Goal: Ask a question: Seek information or help from site administrators or community

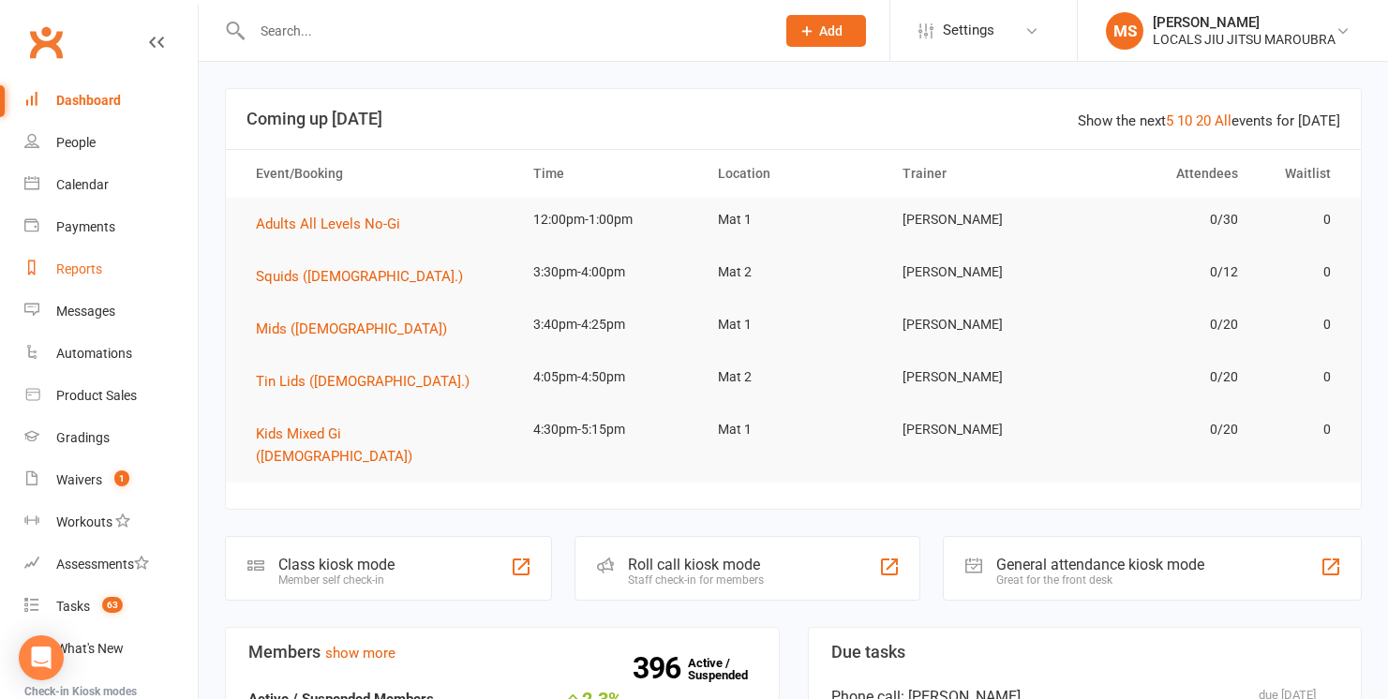
click at [109, 273] on link "Reports" at bounding box center [110, 269] width 173 height 42
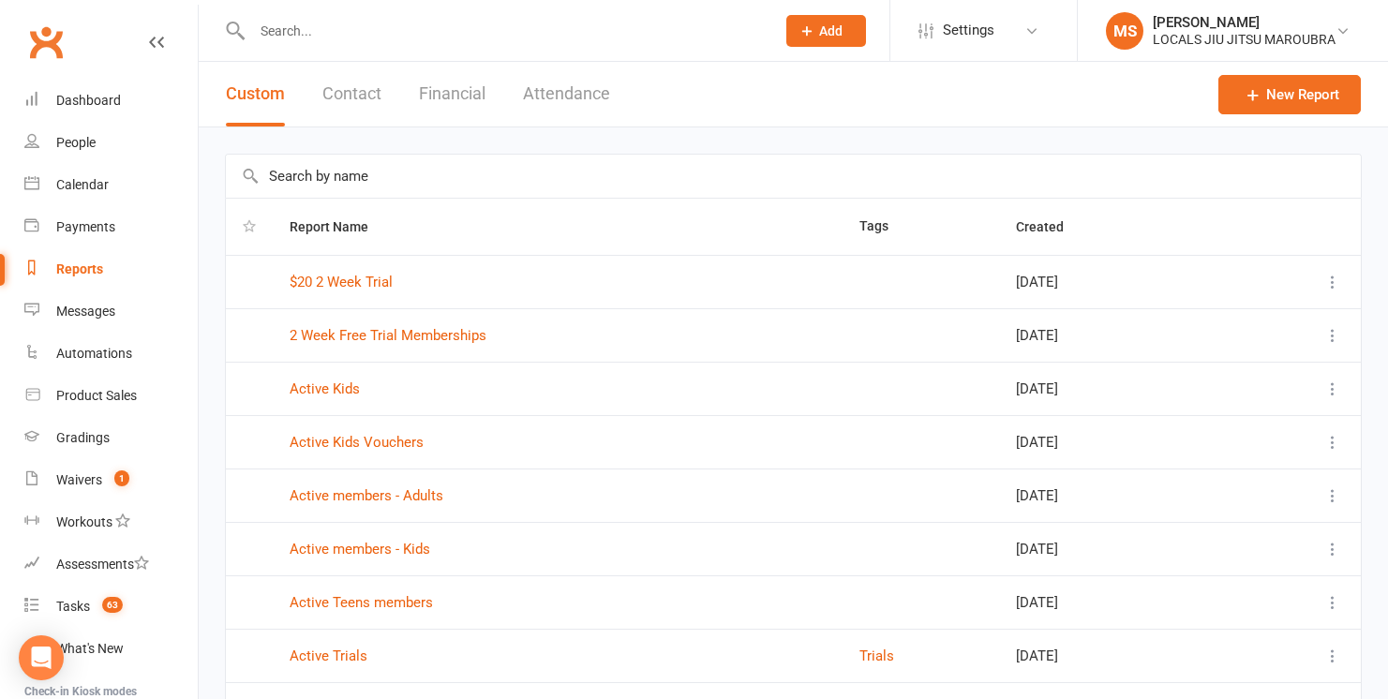
click at [458, 102] on button "Financial" at bounding box center [452, 94] width 67 height 65
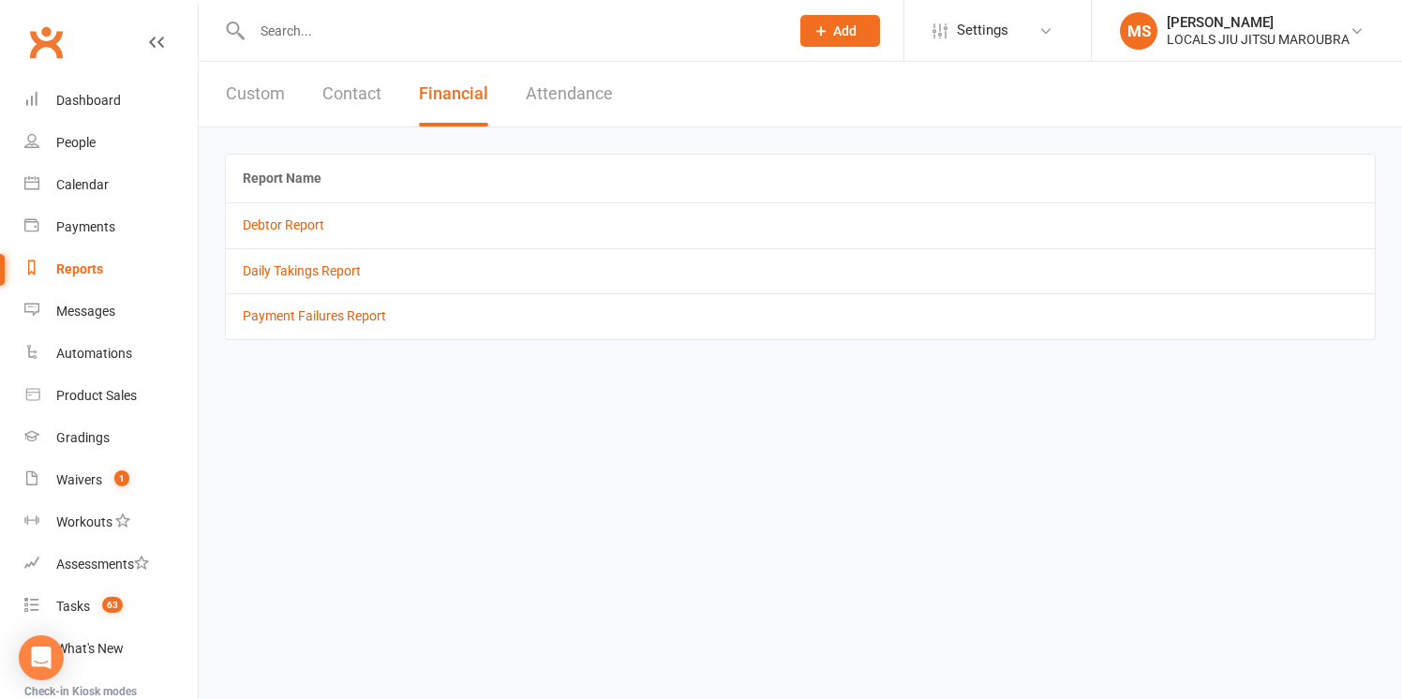
click at [279, 98] on button "Custom" at bounding box center [255, 94] width 59 height 65
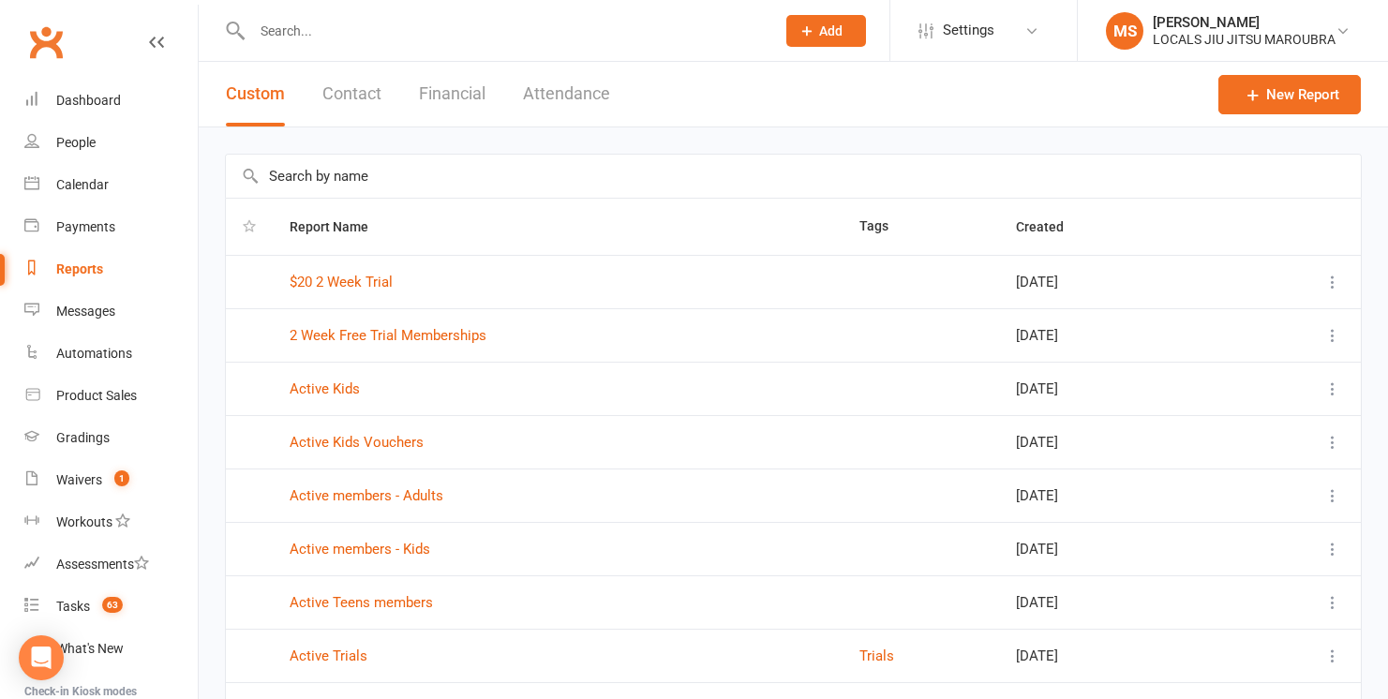
click at [304, 40] on input "text" at bounding box center [503, 31] width 515 height 26
click at [341, 186] on input "text" at bounding box center [793, 176] width 1135 height 43
type input "Mel"
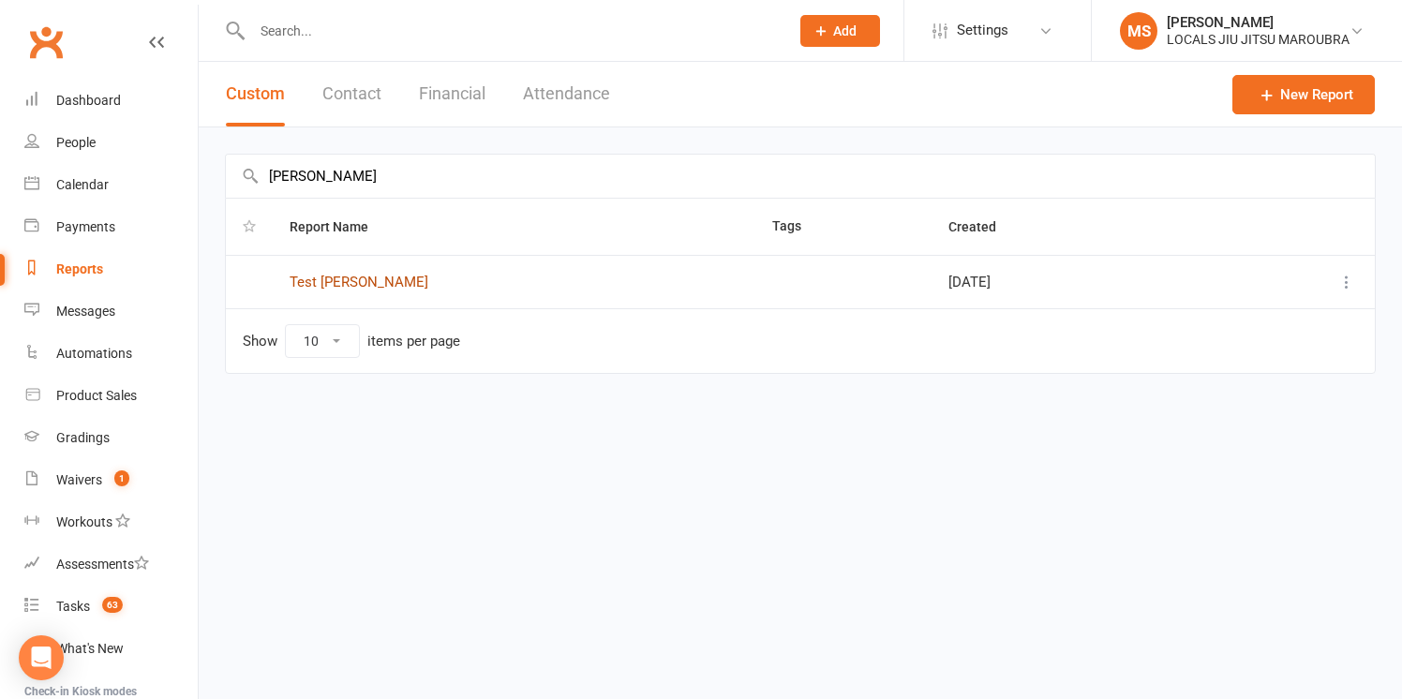
click at [335, 279] on link "Test Mel" at bounding box center [359, 282] width 139 height 17
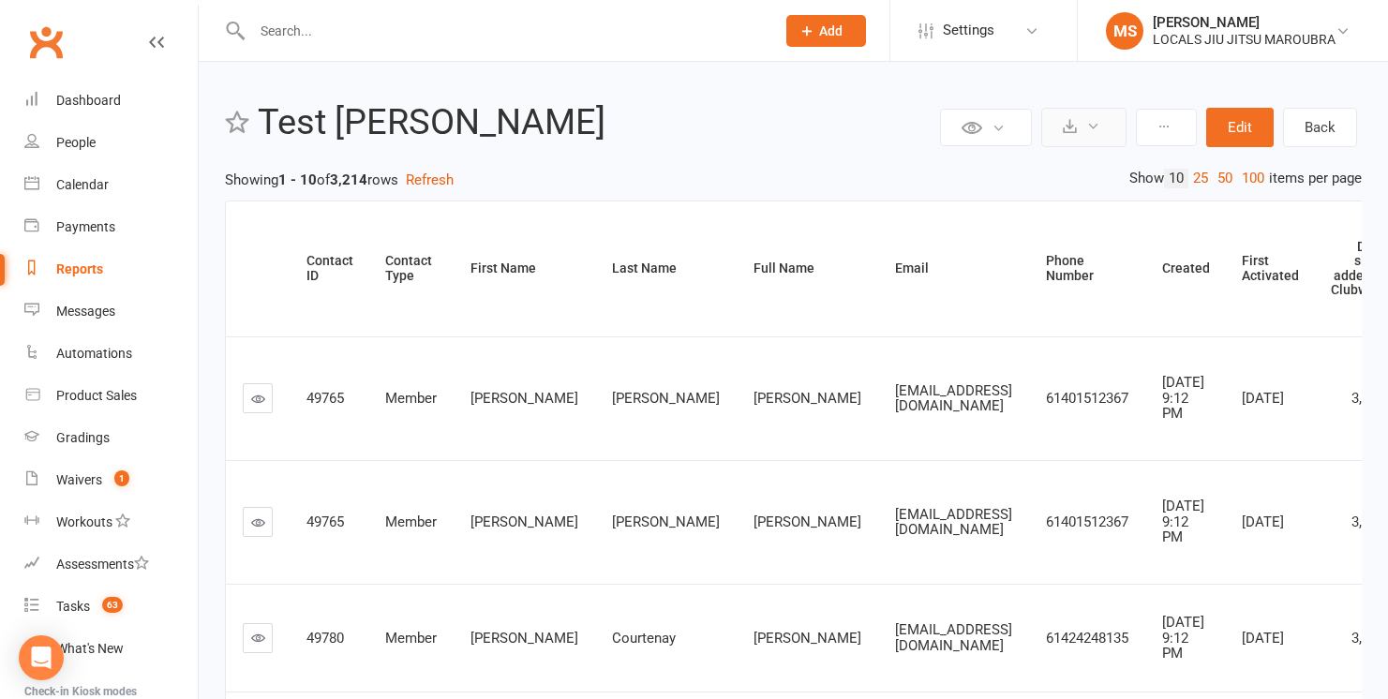
click at [1082, 122] on button at bounding box center [1083, 127] width 85 height 39
click at [1071, 163] on link "Export to CSV" at bounding box center [1027, 172] width 197 height 37
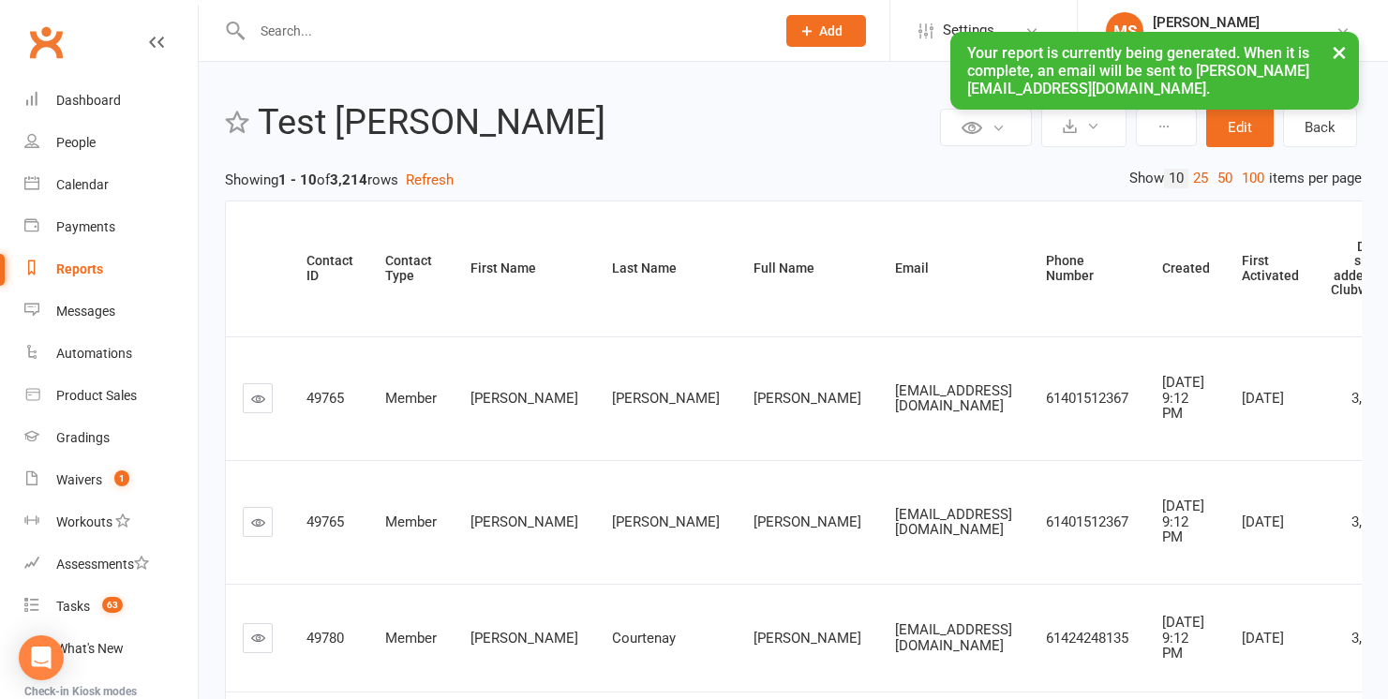
click at [1335, 48] on button "×" at bounding box center [1339, 52] width 34 height 40
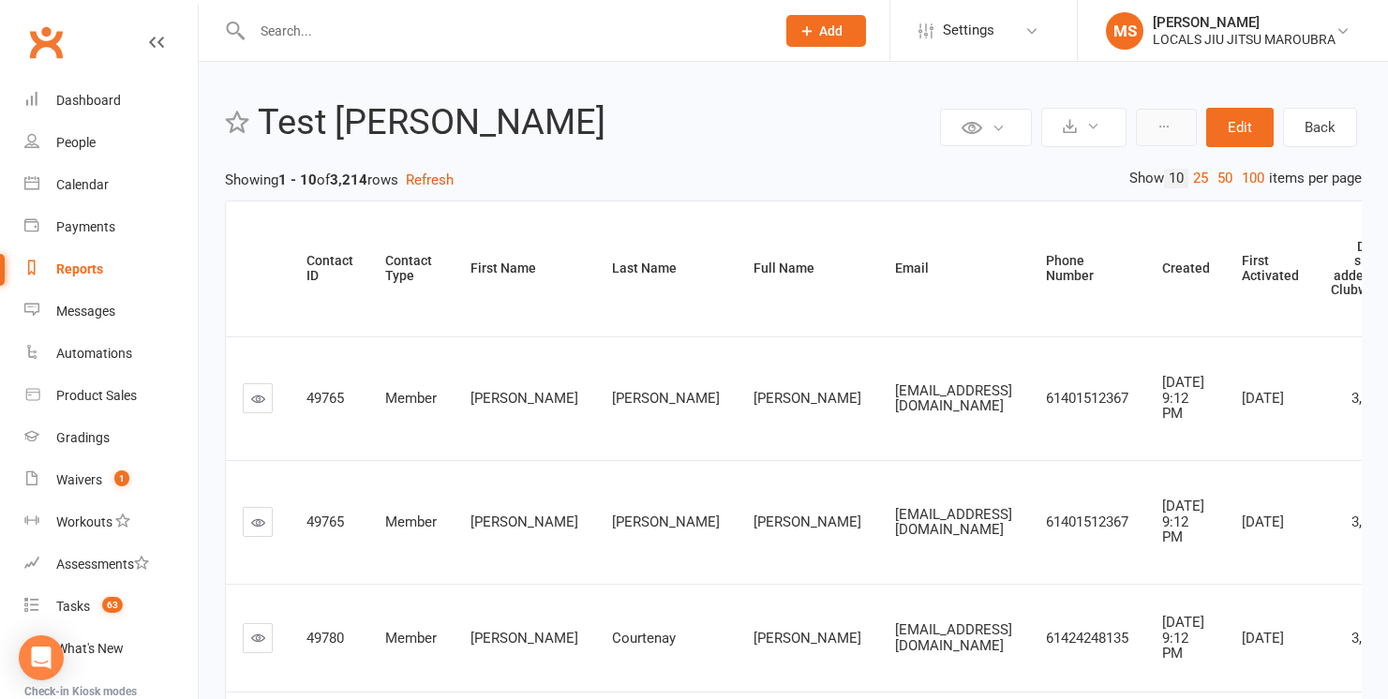
click at [1176, 132] on button at bounding box center [1166, 127] width 61 height 37
click at [1015, 115] on button at bounding box center [986, 127] width 92 height 37
drag, startPoint x: 767, startPoint y: 136, endPoint x: 784, endPoint y: 141, distance: 17.8
click at [768, 137] on h2 "Test Mel" at bounding box center [597, 122] width 678 height 39
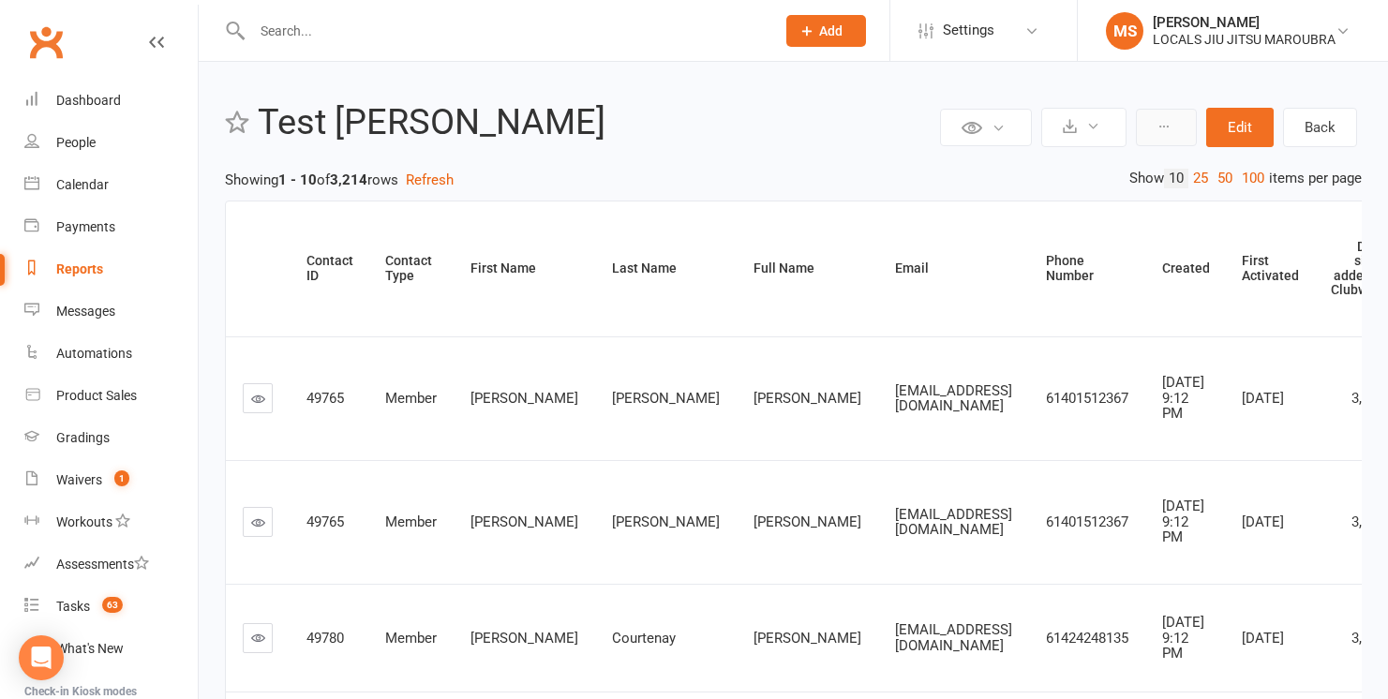
click at [1180, 134] on button at bounding box center [1166, 127] width 61 height 37
click at [1107, 121] on button at bounding box center [1083, 127] width 85 height 39
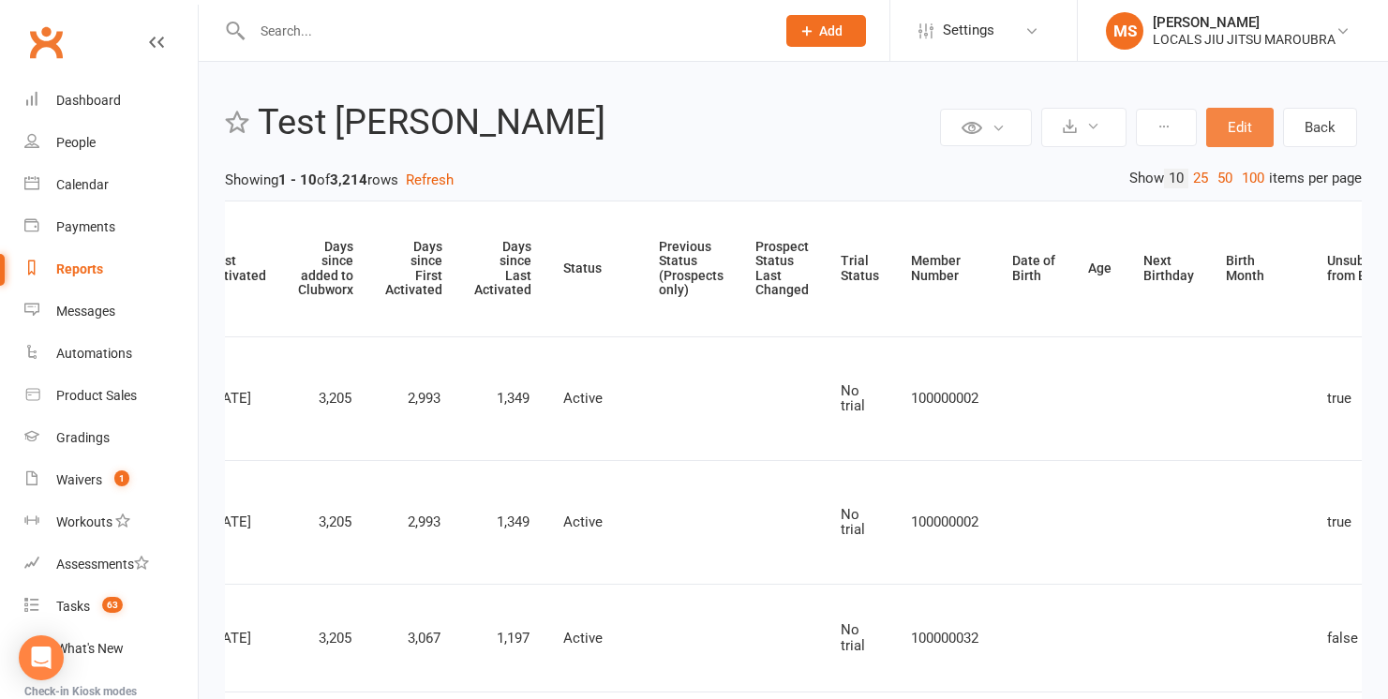
click at [1237, 137] on button "Edit" at bounding box center [1239, 127] width 67 height 39
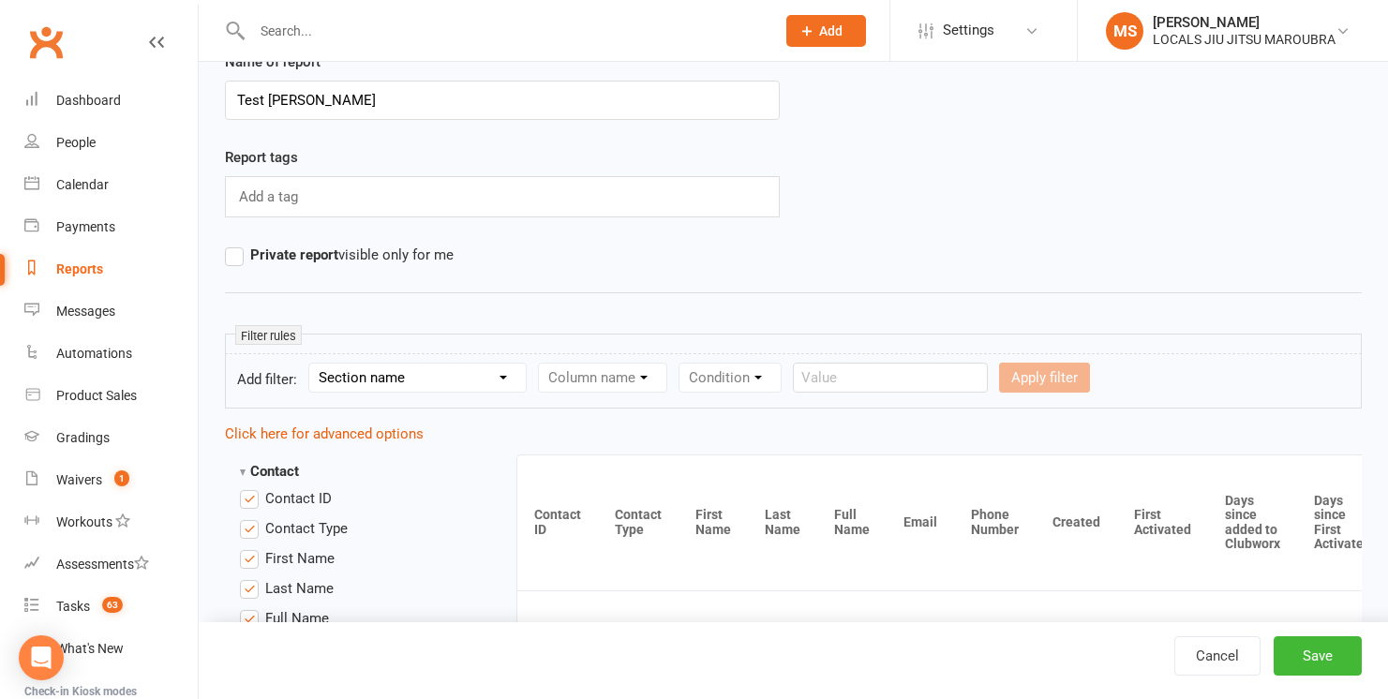
scroll to position [77, 0]
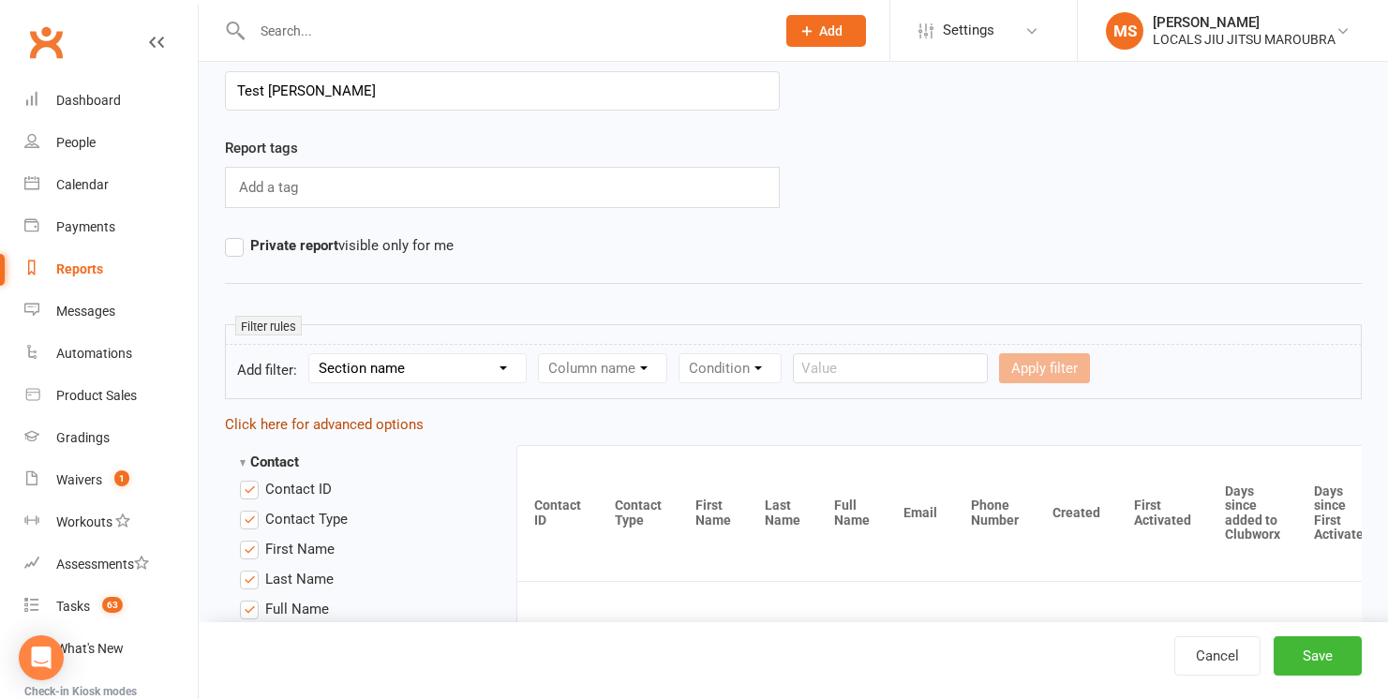
click at [389, 418] on link "Click here for advanced options" at bounding box center [324, 424] width 199 height 17
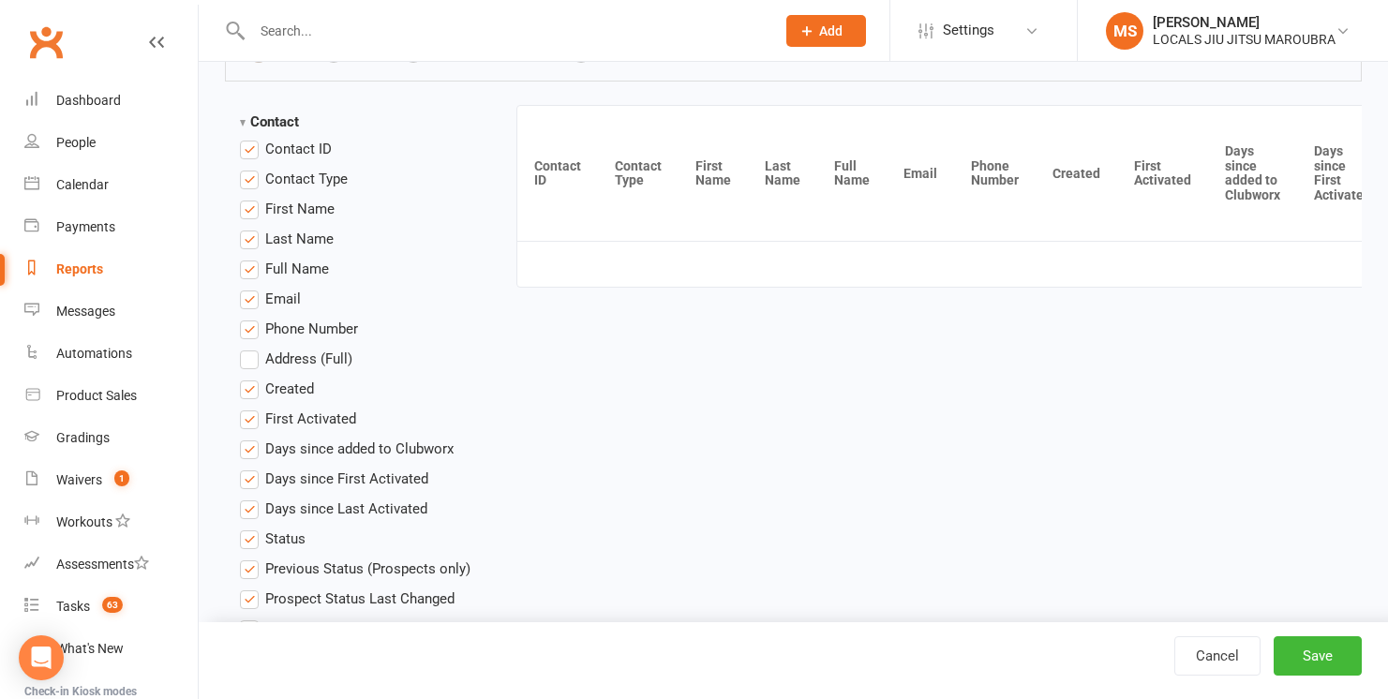
scroll to position [81, 0]
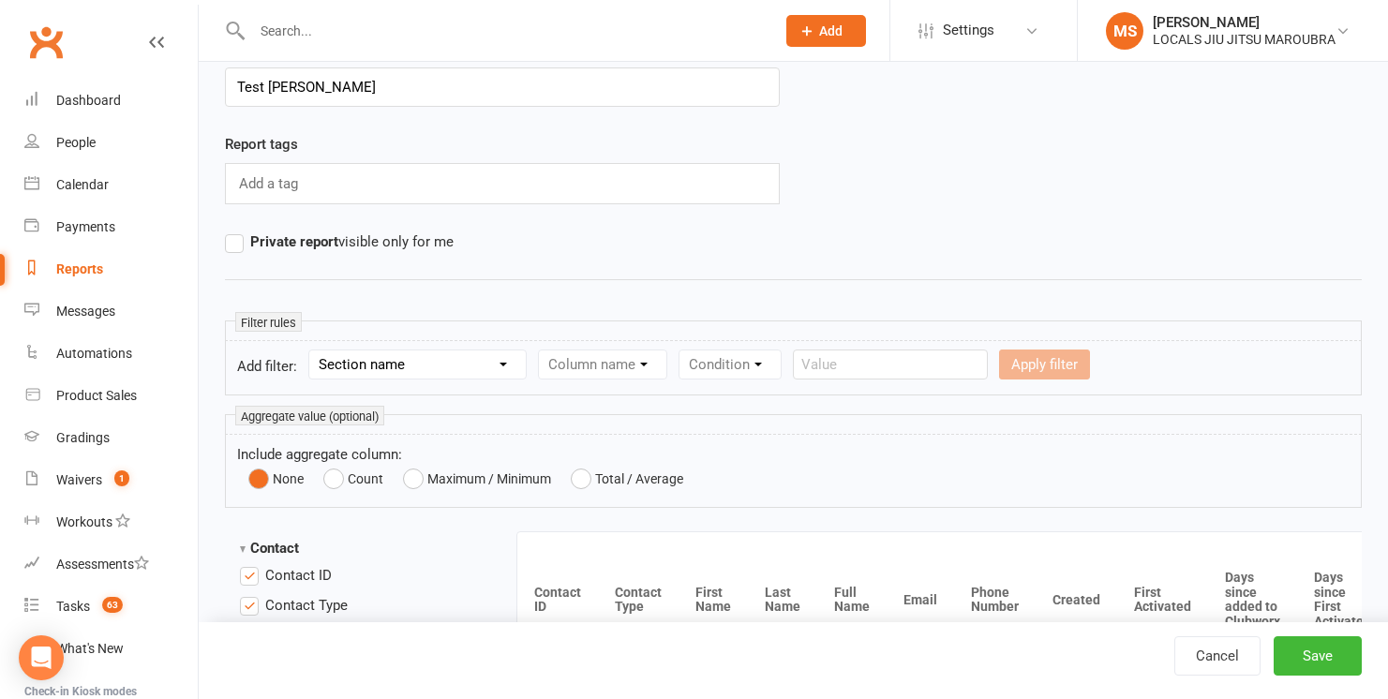
click at [1200, 231] on div "Private report visible only for me" at bounding box center [793, 242] width 1165 height 22
click at [320, 413] on small "Aggregate value (optional)" at bounding box center [309, 416] width 149 height 20
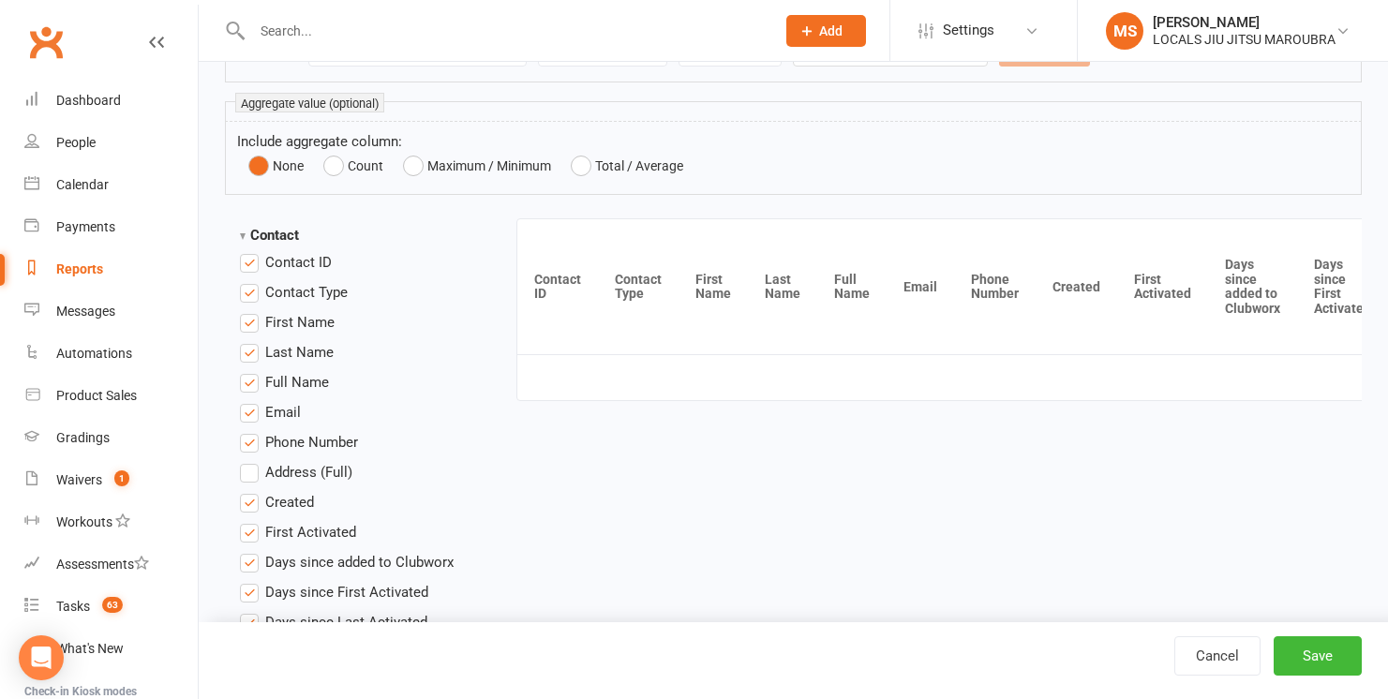
scroll to position [398, 0]
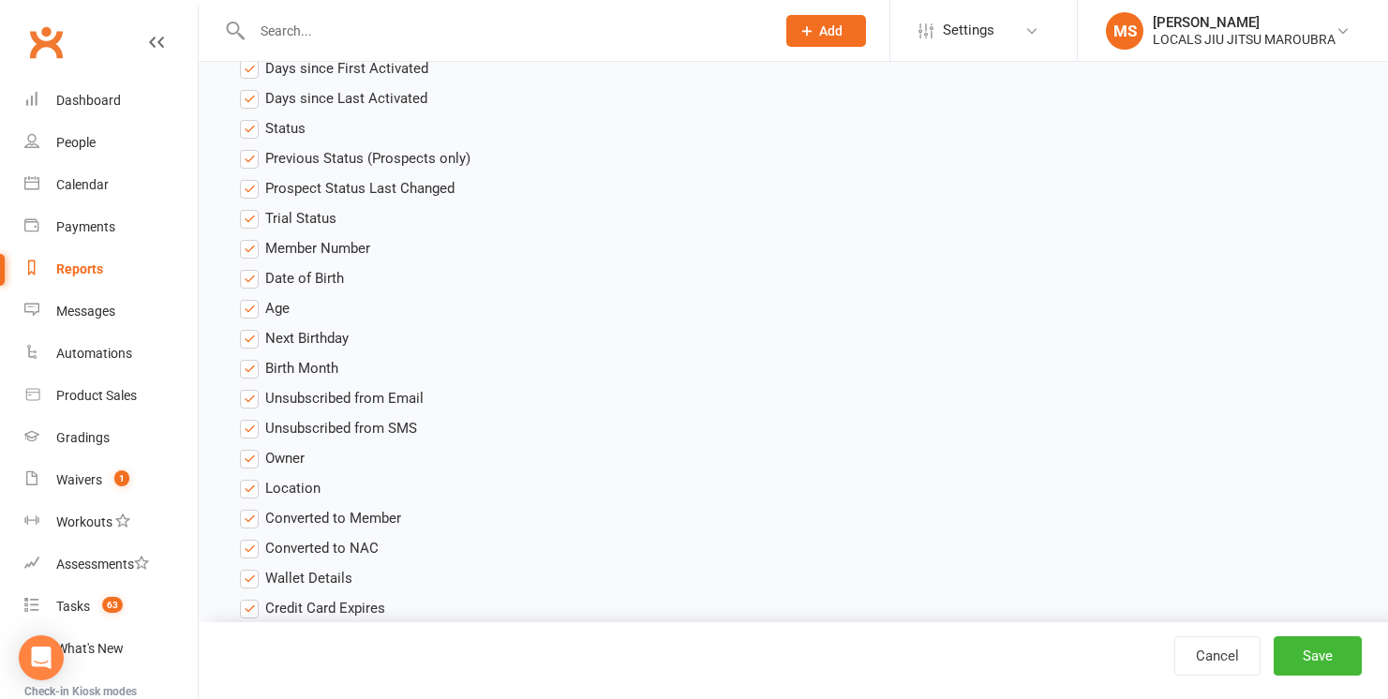
drag, startPoint x: 432, startPoint y: 297, endPoint x: 661, endPoint y: 360, distance: 237.1
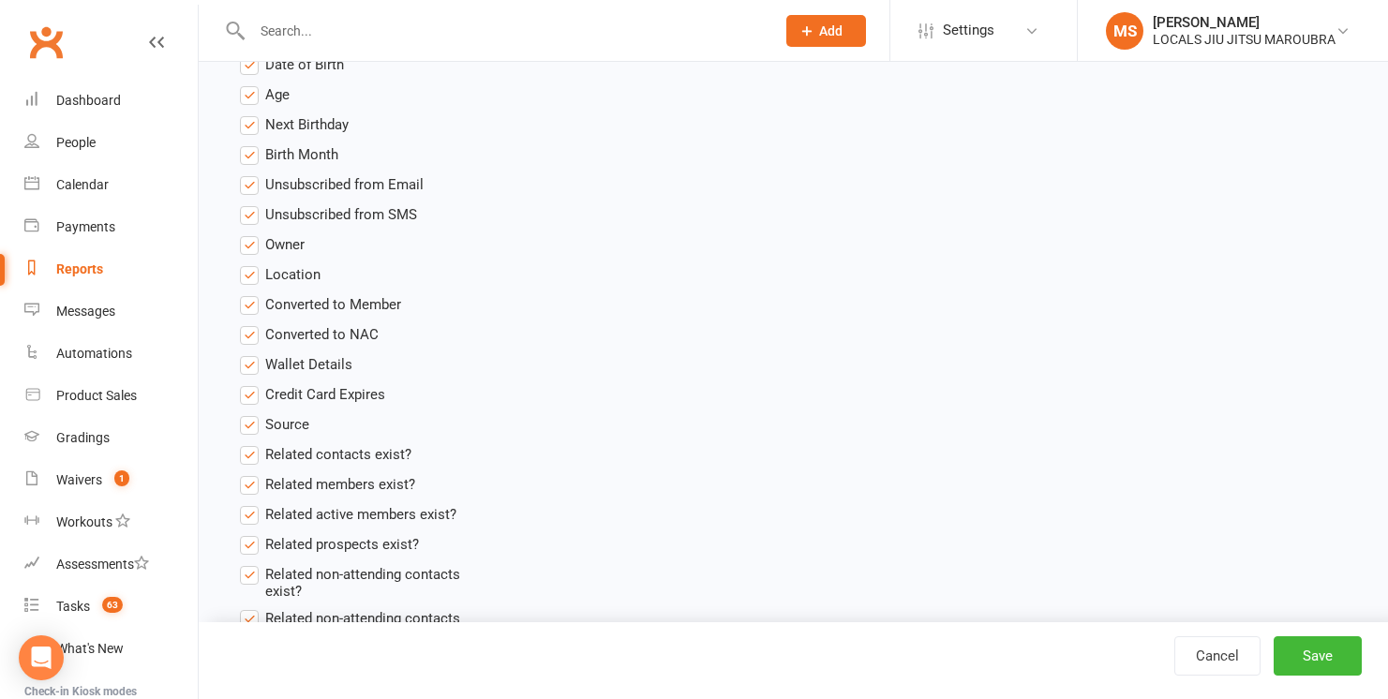
scroll to position [0, 0]
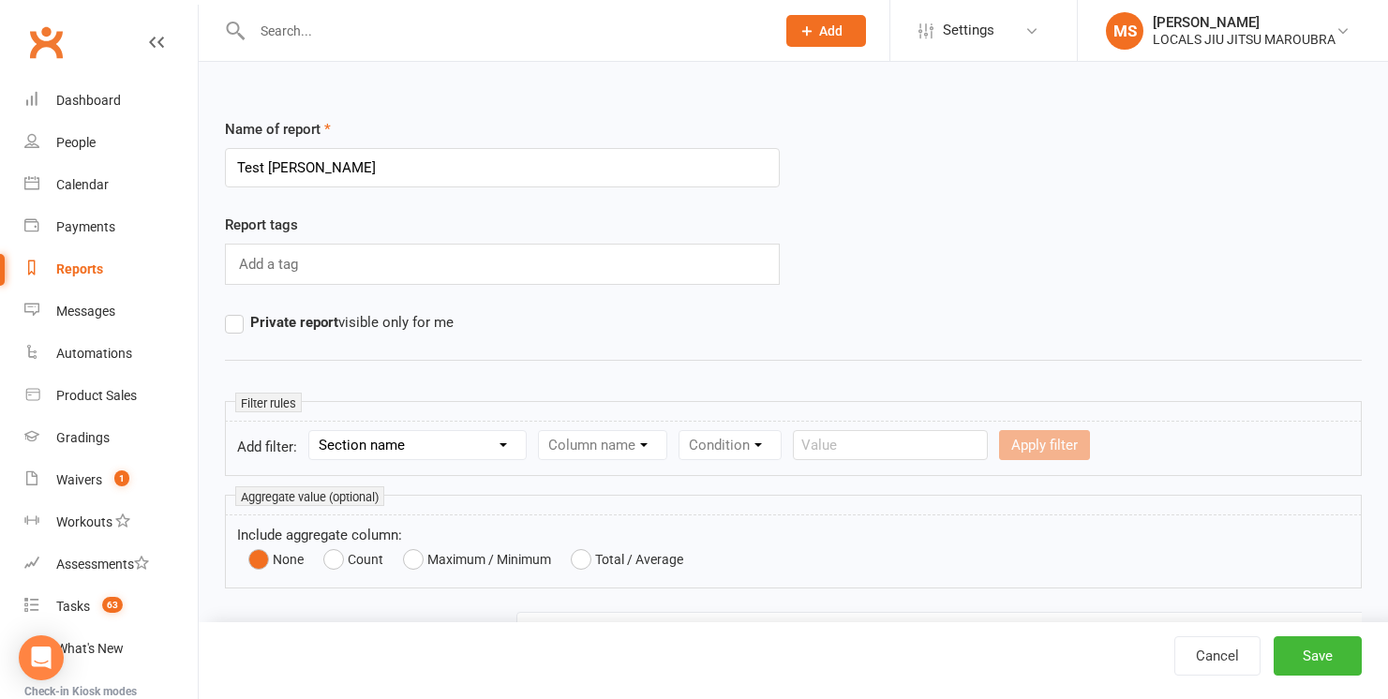
drag, startPoint x: 1005, startPoint y: 244, endPoint x: 989, endPoint y: 245, distance: 16.0
click at [989, 245] on div "Report tags Add a tag" at bounding box center [793, 262] width 1165 height 97
click at [98, 269] on div "Reports" at bounding box center [79, 268] width 47 height 15
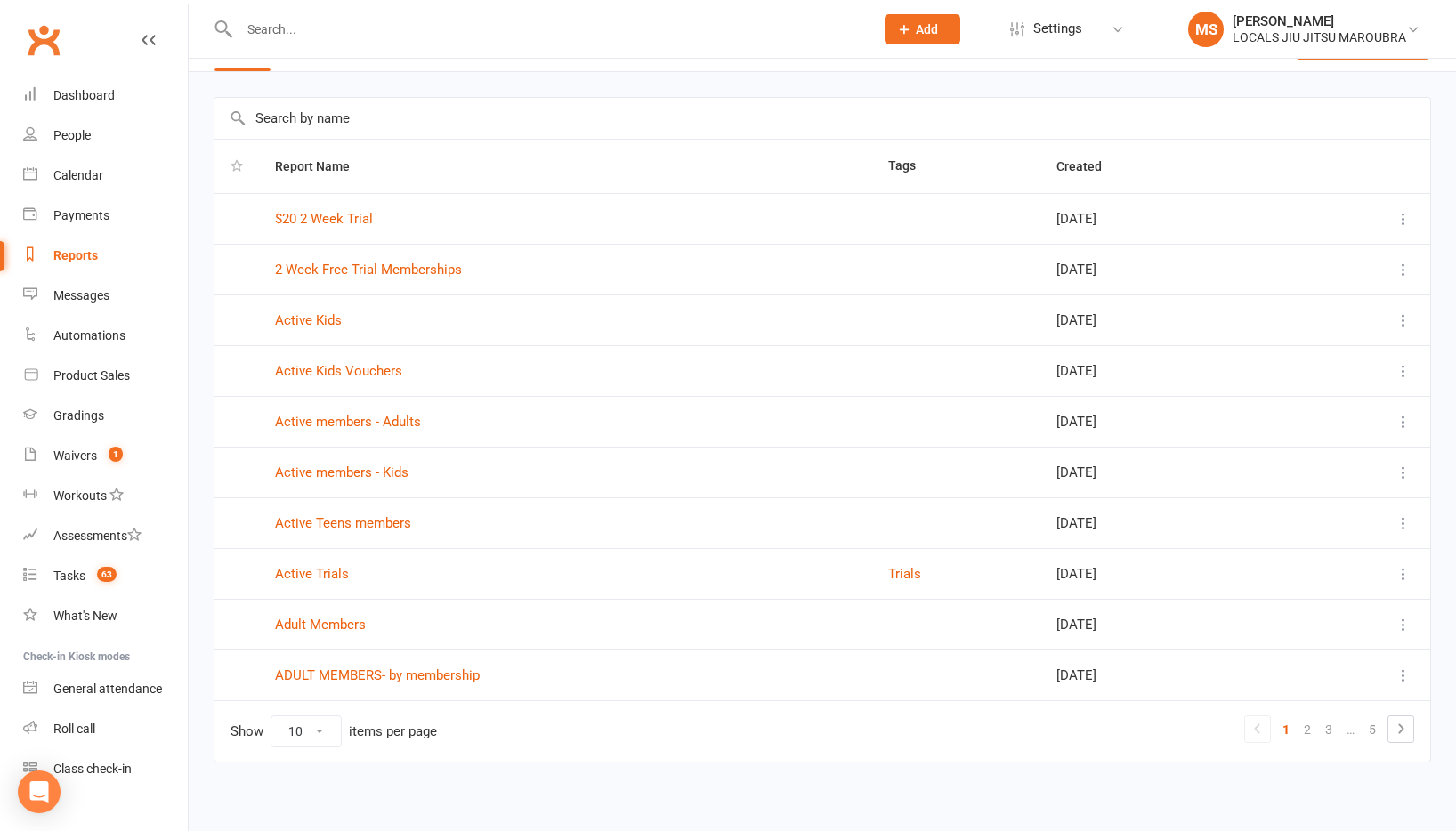
scroll to position [56, 0]
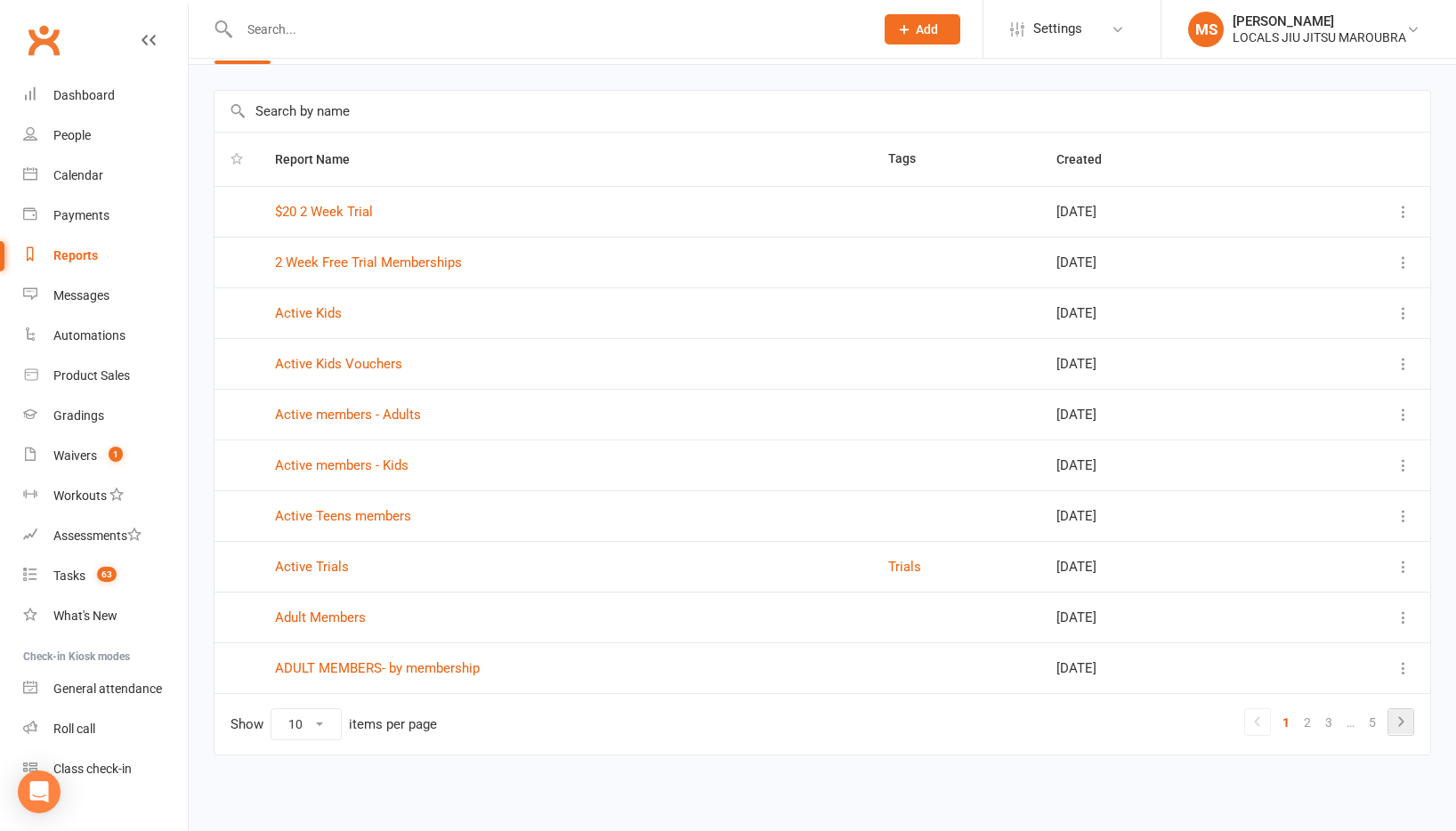
click at [1317, 663] on icon at bounding box center [1401, 721] width 6 height 9
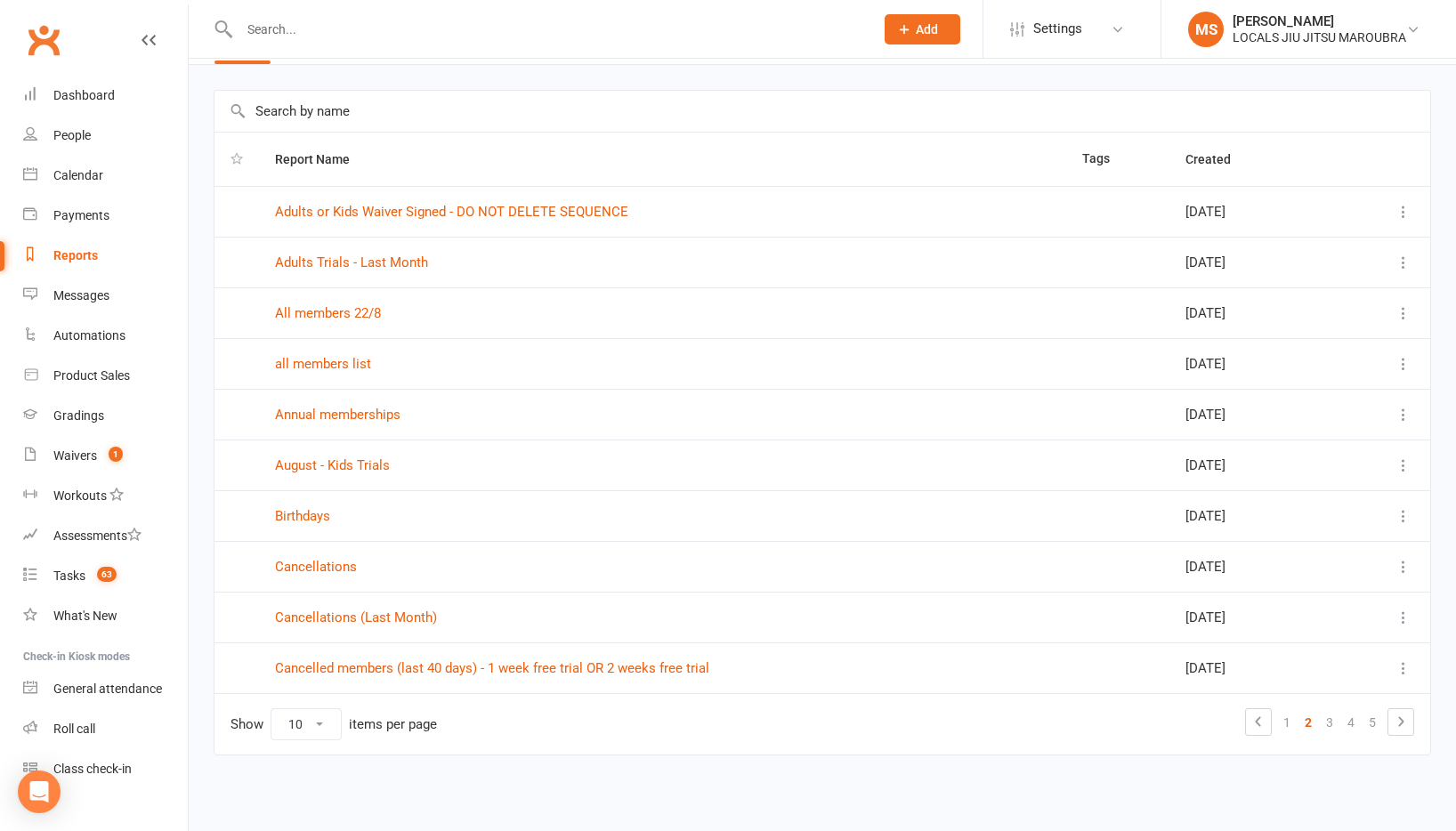
click at [318, 372] on td "all members list" at bounding box center [663, 363] width 807 height 50
click at [314, 361] on link "all members list" at bounding box center [323, 364] width 96 height 16
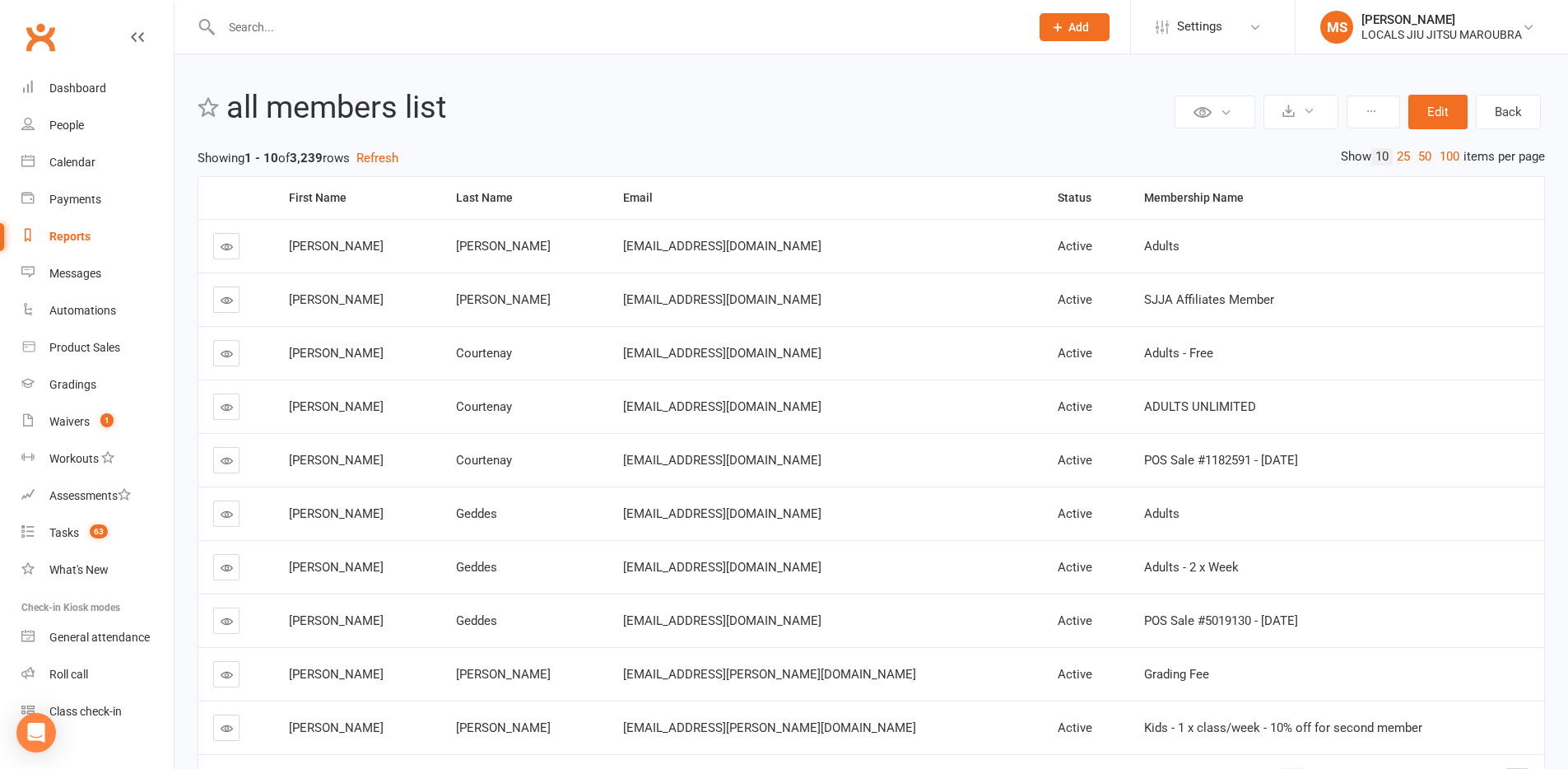
click at [99, 229] on link "Reports" at bounding box center [97, 236] width 152 height 37
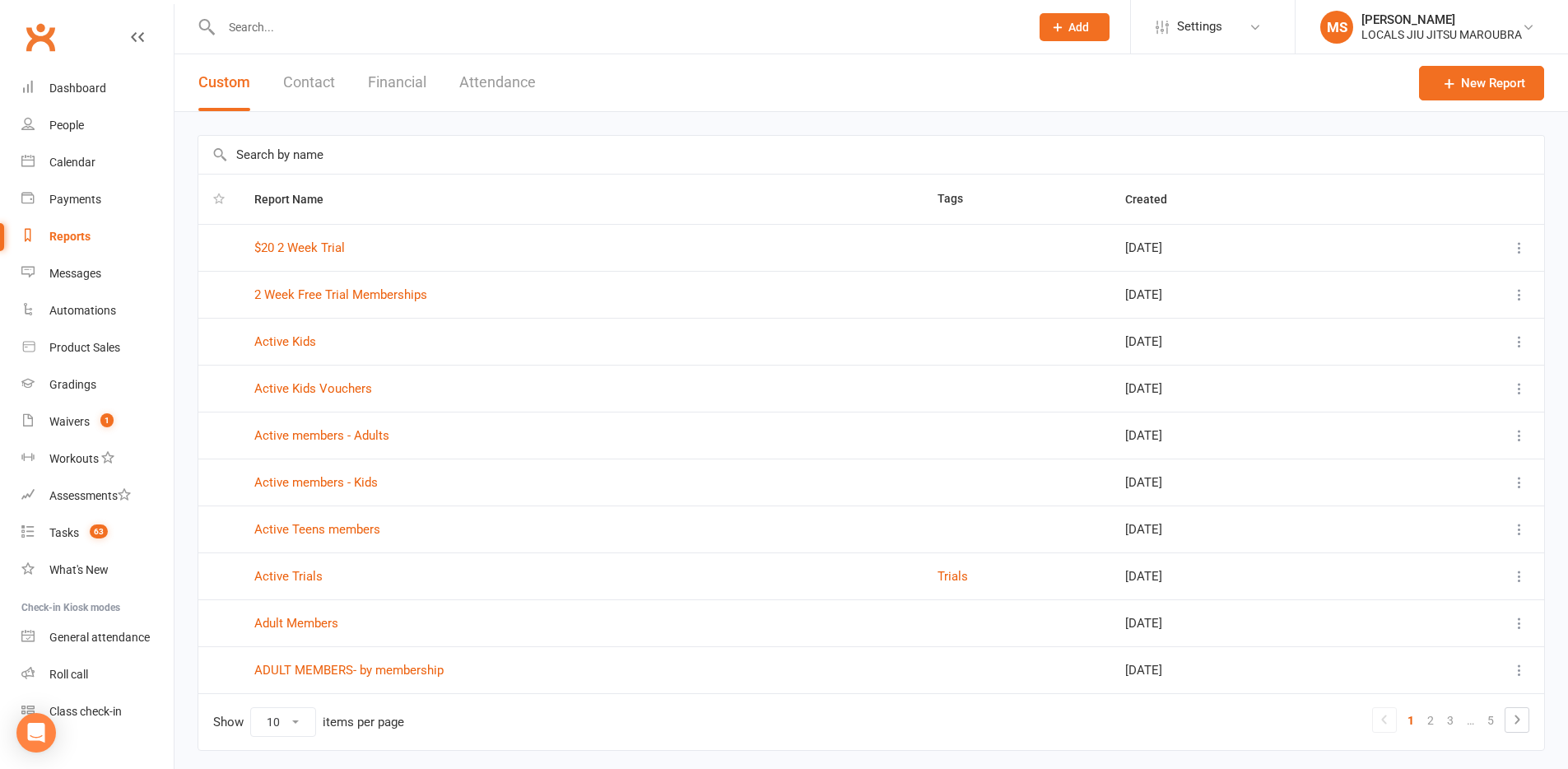
click at [665, 124] on div "Report Name Tags Created $20 2 Week Trial Oct 07, 2024 2 Week Free Trial Member…" at bounding box center [871, 454] width 1393 height 686
click at [665, 126] on div "Report Name Tags Created $20 2 Week Trial Oct 07, 2024 2 Week Free Trial Member…" at bounding box center [871, 454] width 1393 height 686
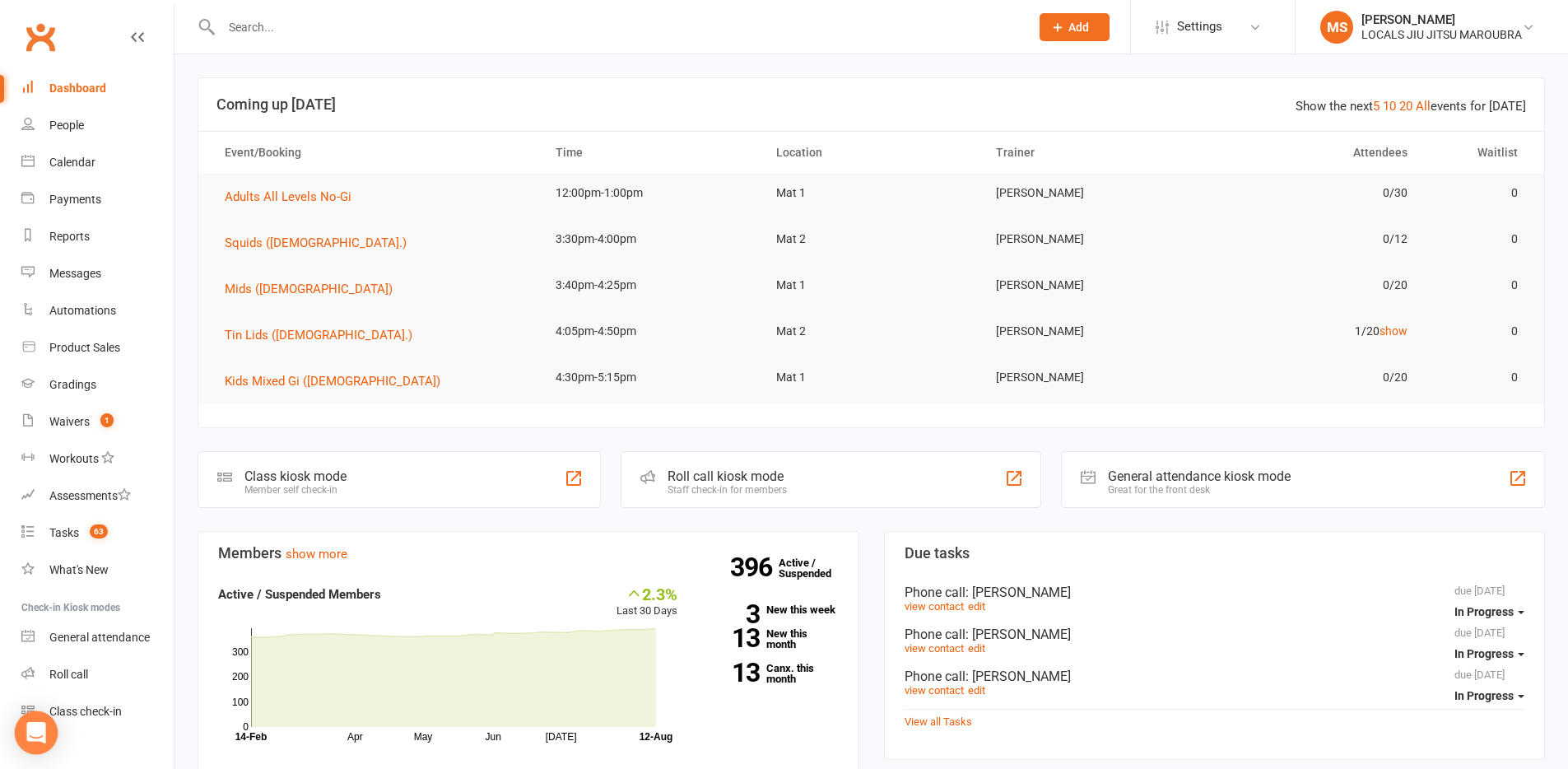
click at [44, 741] on icon "Open Intercom Messenger" at bounding box center [36, 733] width 19 height 21
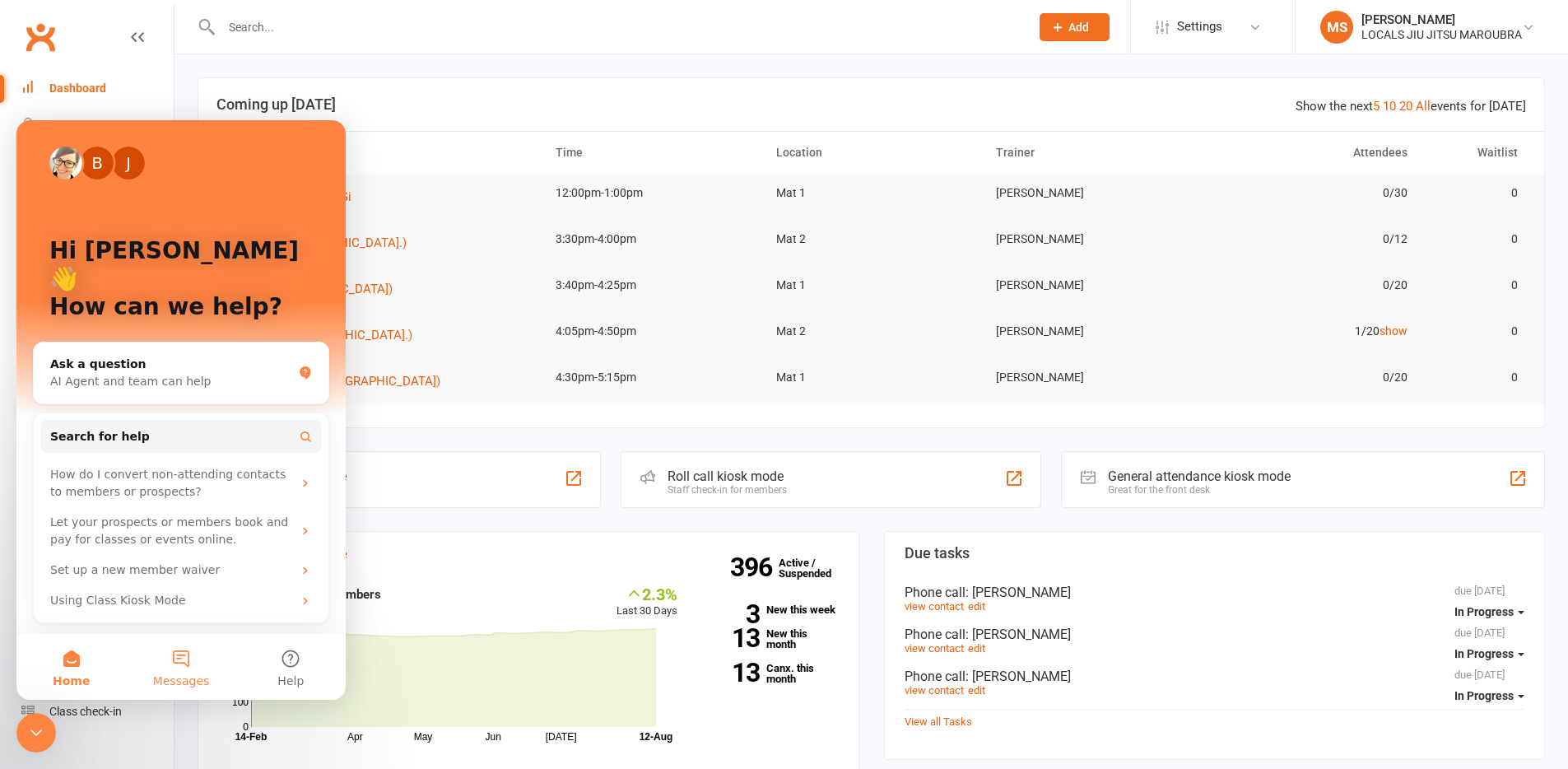
click at [188, 665] on button "Messages" at bounding box center [180, 667] width 110 height 66
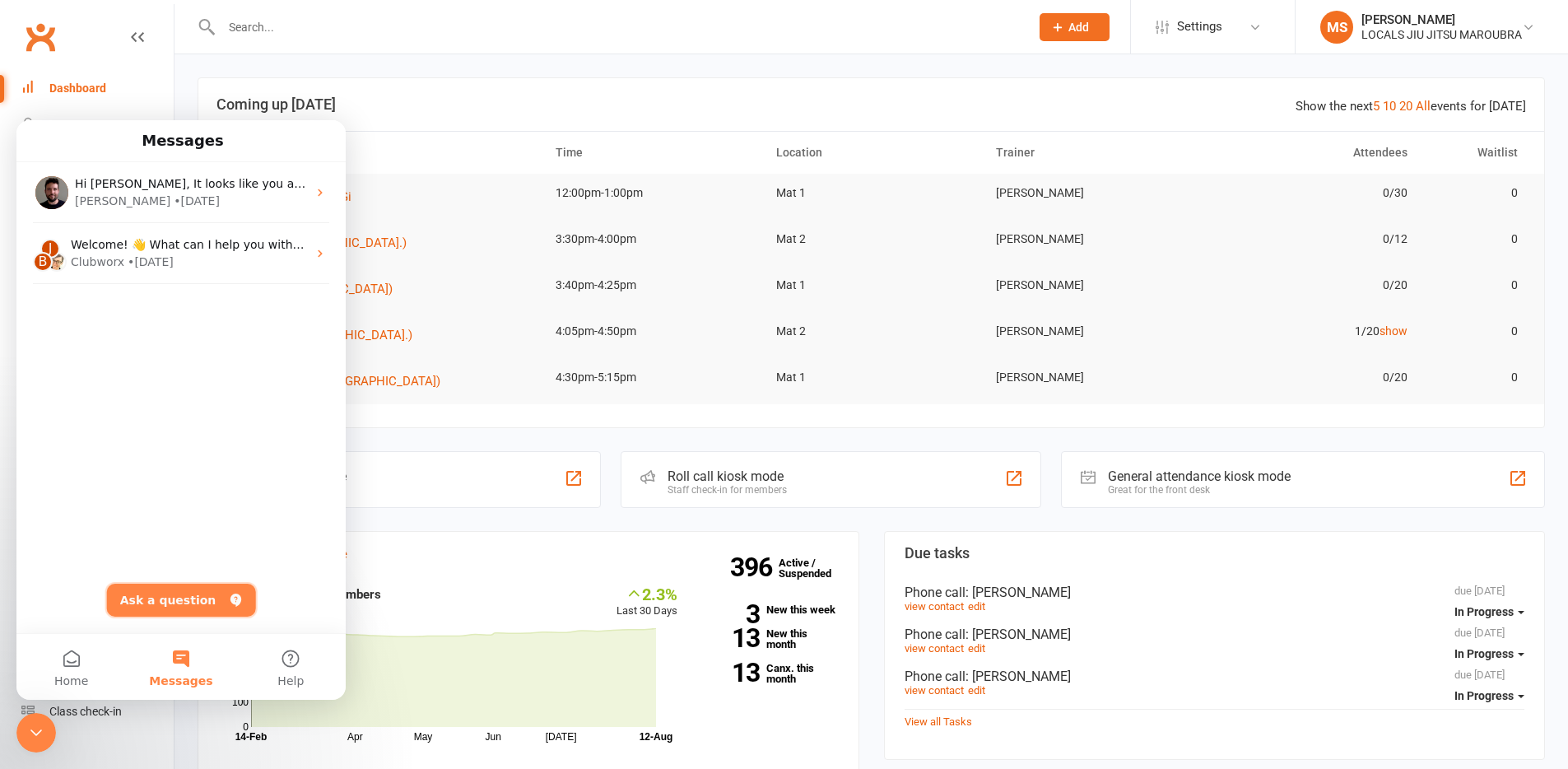
click at [191, 593] on button "Ask a question" at bounding box center [182, 599] width 149 height 33
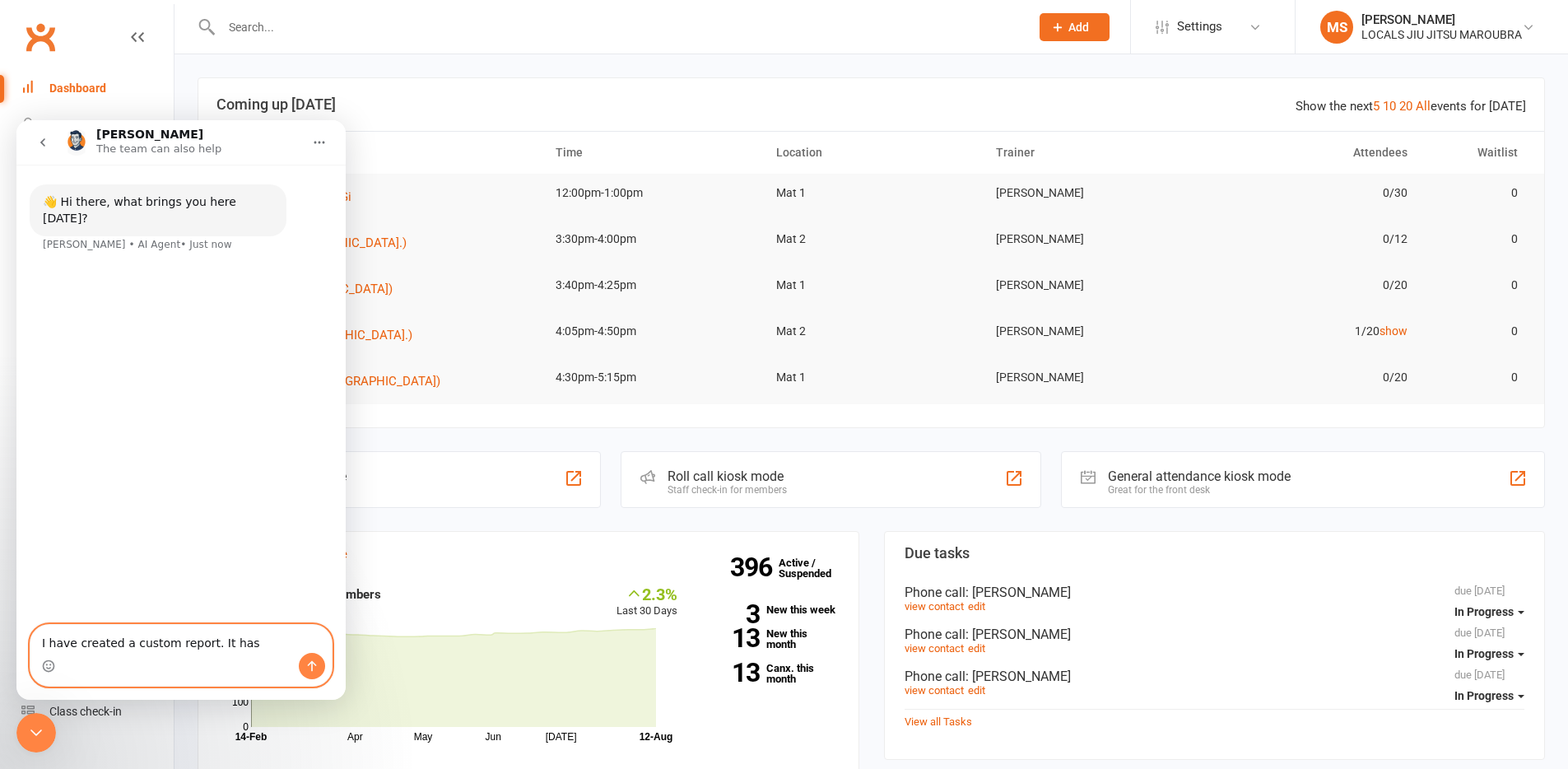
type textarea "I have created a custom report. It has"
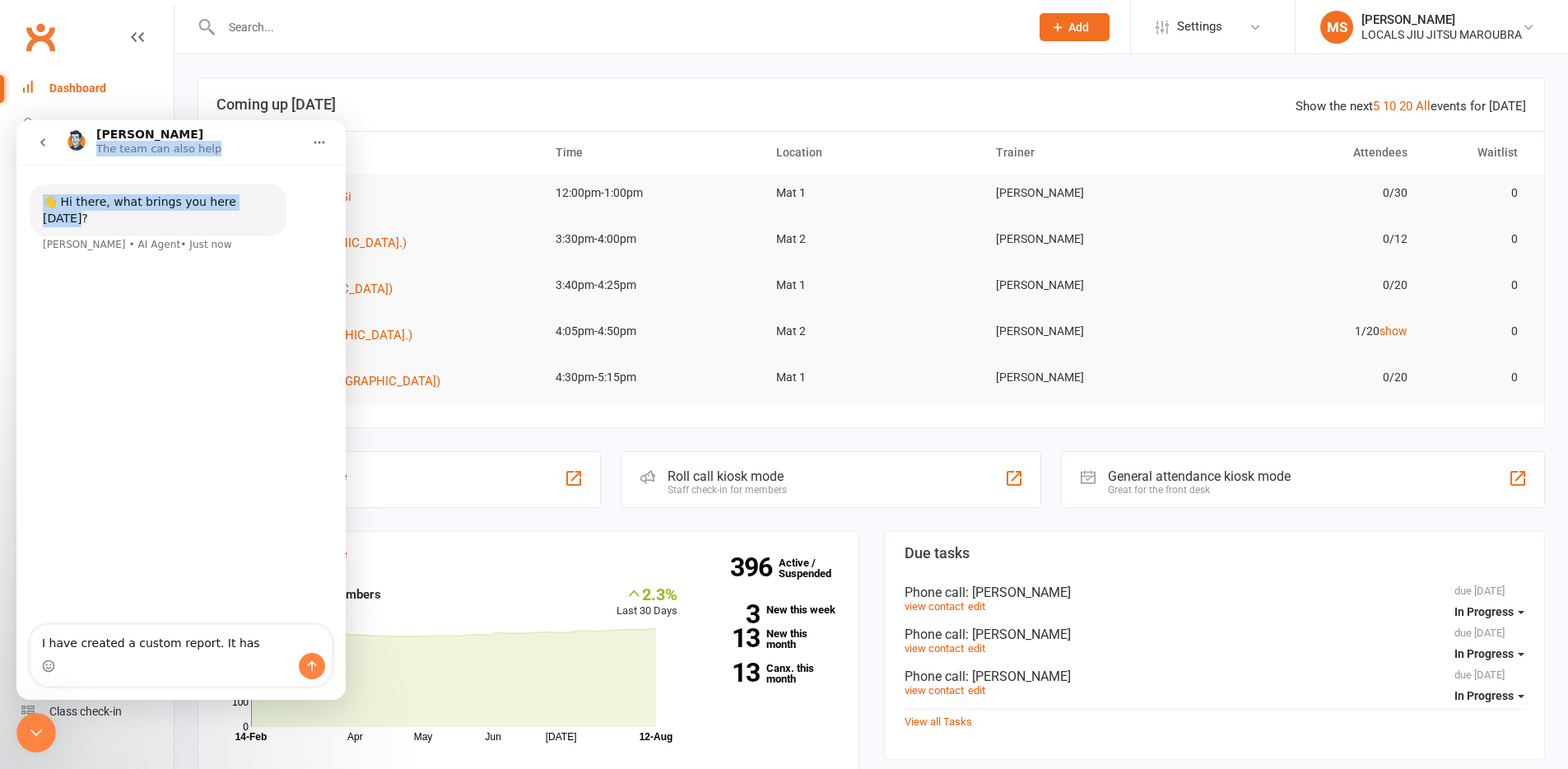
drag, startPoint x: 224, startPoint y: 130, endPoint x: 234, endPoint y: 211, distance: 81.6
click at [273, 305] on div "Toby The team can also help 👋 Hi there, what brings you here today? Toby • AI A…" at bounding box center [181, 410] width 329 height 580
drag, startPoint x: 268, startPoint y: 143, endPoint x: 317, endPoint y: 159, distance: 51.5
click at [263, 207] on div "Toby The team can also help 👋 Hi there, what brings you here today? Toby • AI A…" at bounding box center [181, 410] width 329 height 580
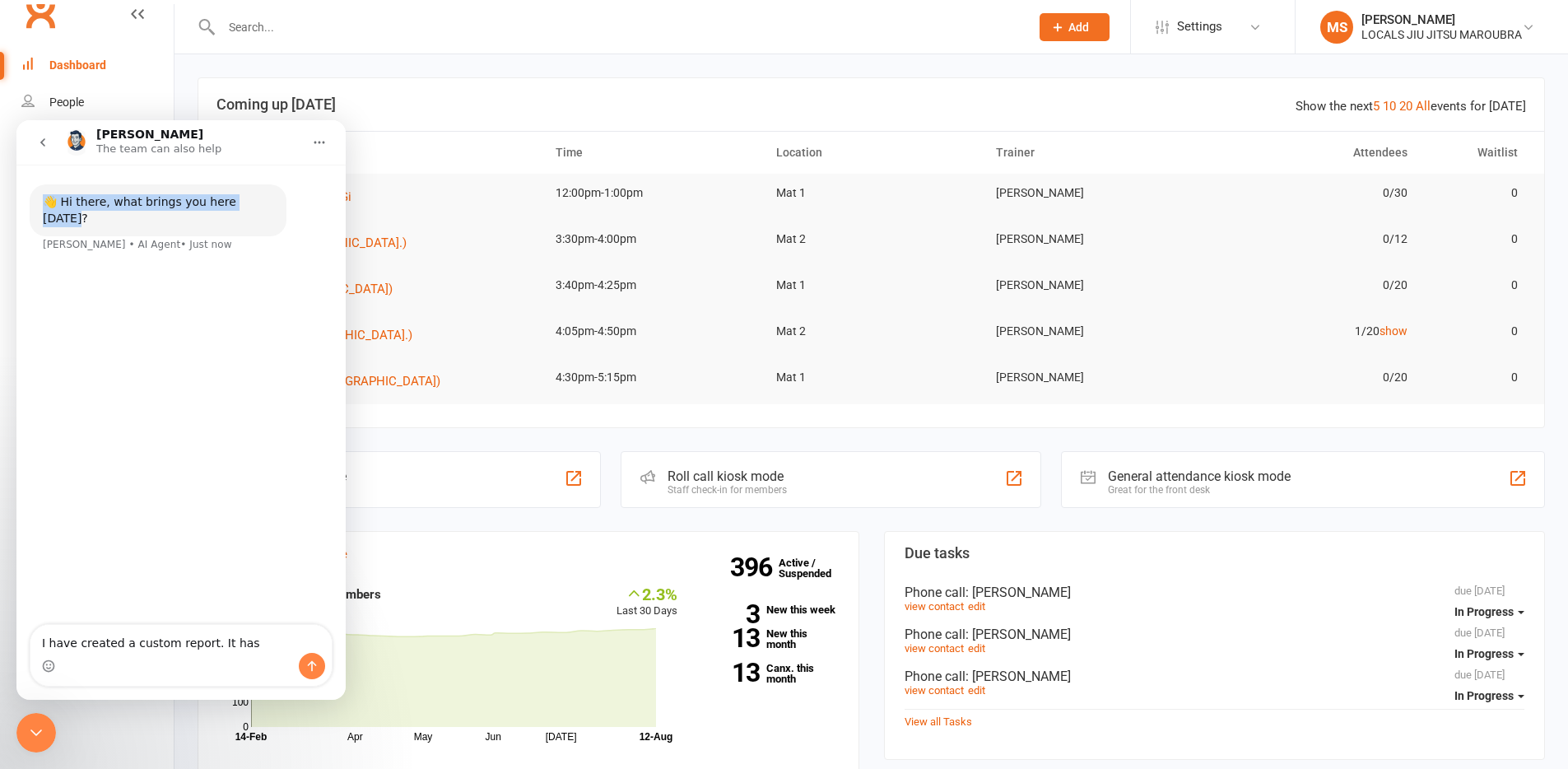
click at [320, 142] on icon "Home" at bounding box center [320, 142] width 11 height 3
click at [246, 135] on div "Toby The team can also help" at bounding box center [183, 142] width 239 height 29
click at [49, 141] on button "go back" at bounding box center [43, 142] width 32 height 32
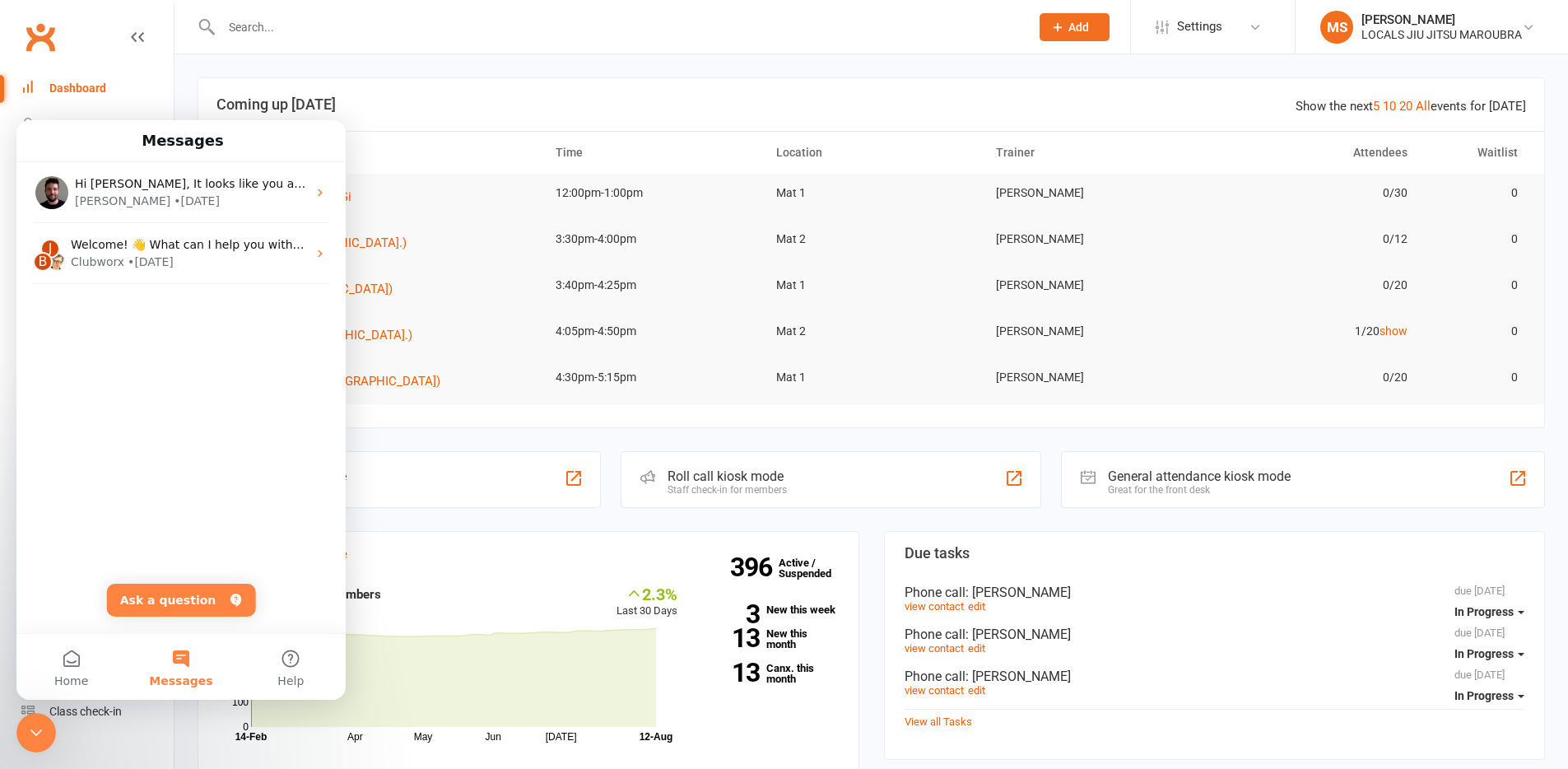
click at [180, 664] on button "Messages" at bounding box center [180, 667] width 110 height 66
click at [185, 606] on button "Ask a question" at bounding box center [182, 599] width 149 height 33
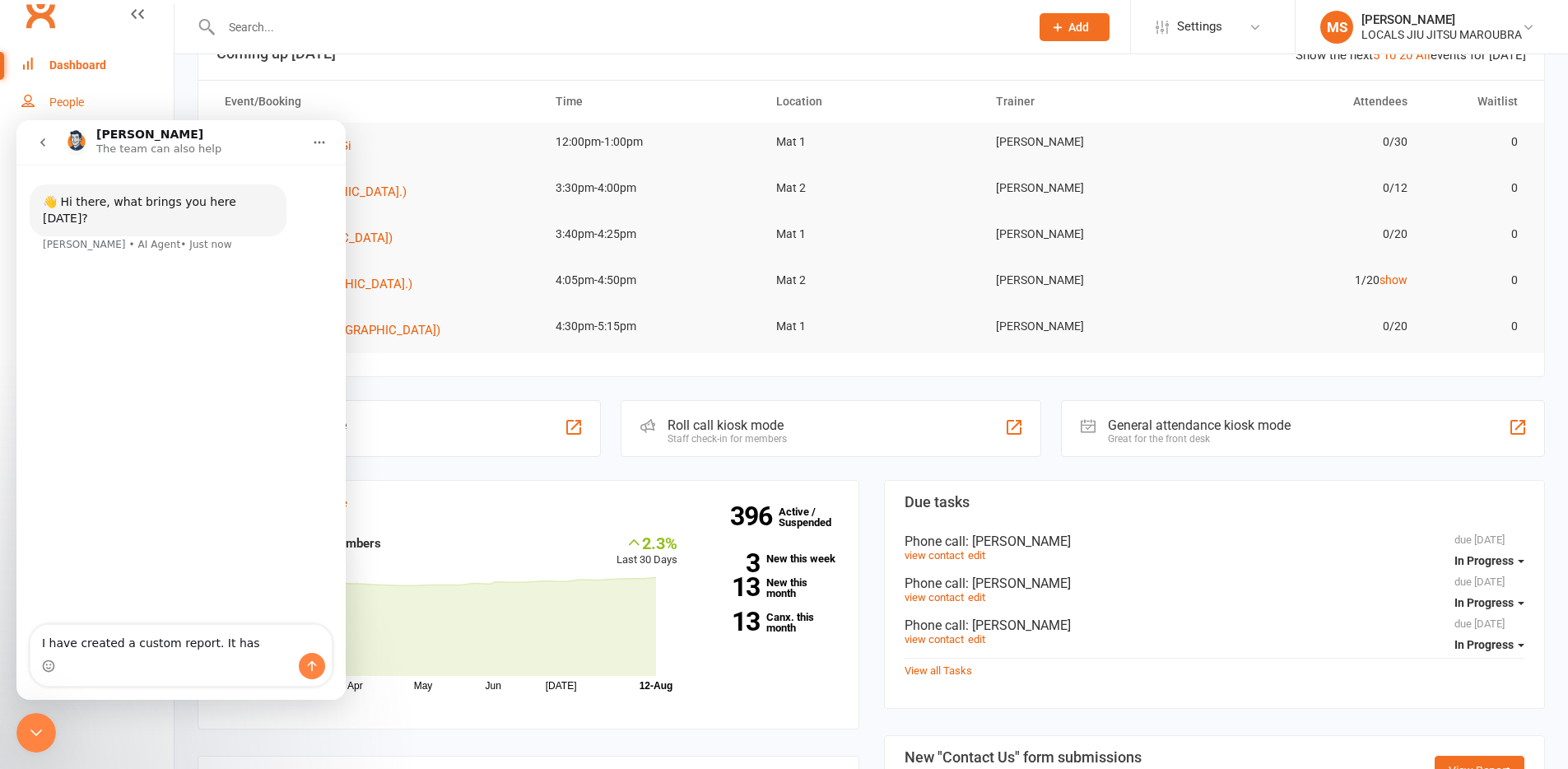
scroll to position [52, 0]
click at [33, 737] on icon "Close Intercom Messenger" at bounding box center [36, 733] width 19 height 19
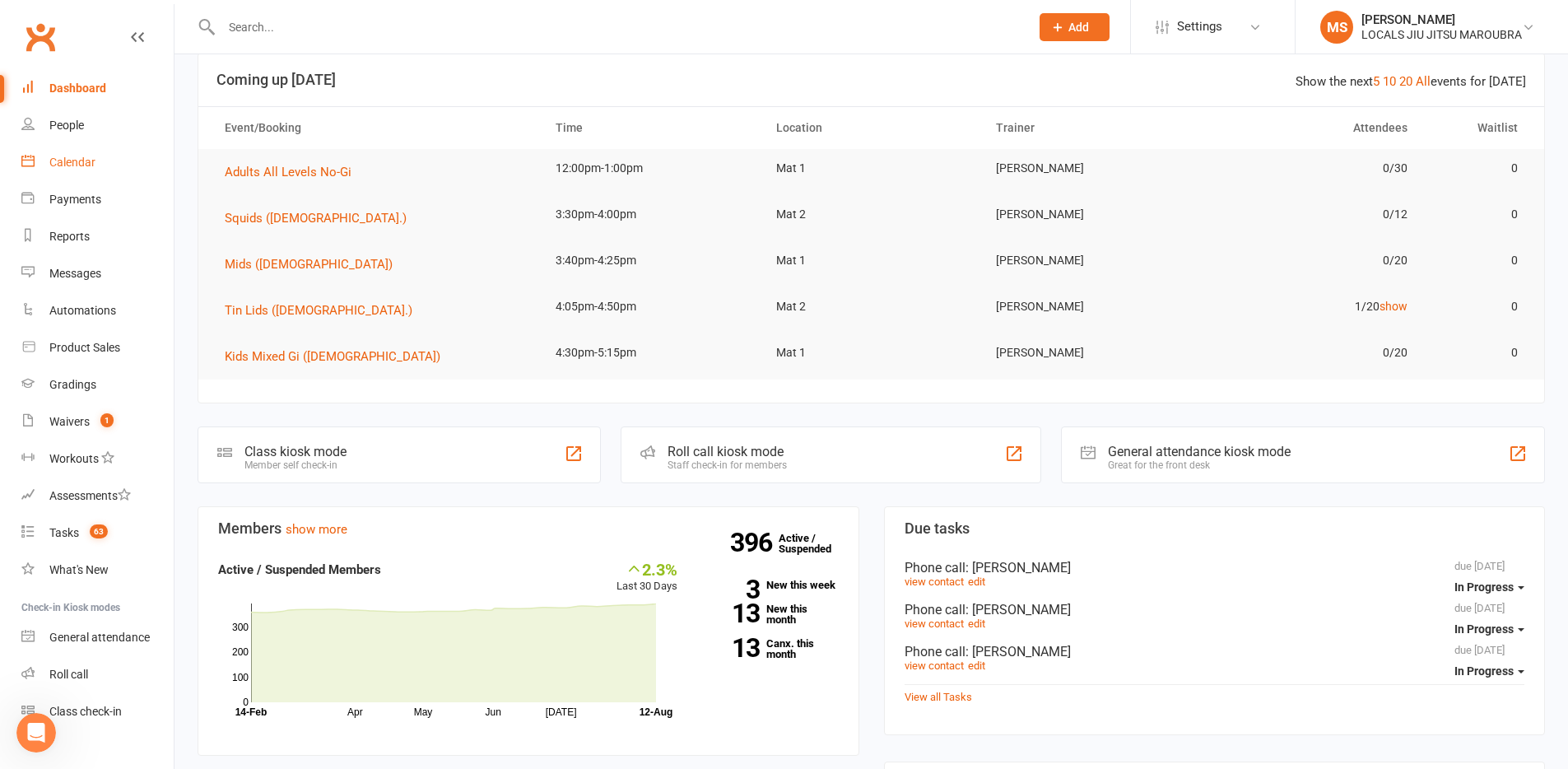
scroll to position [0, 0]
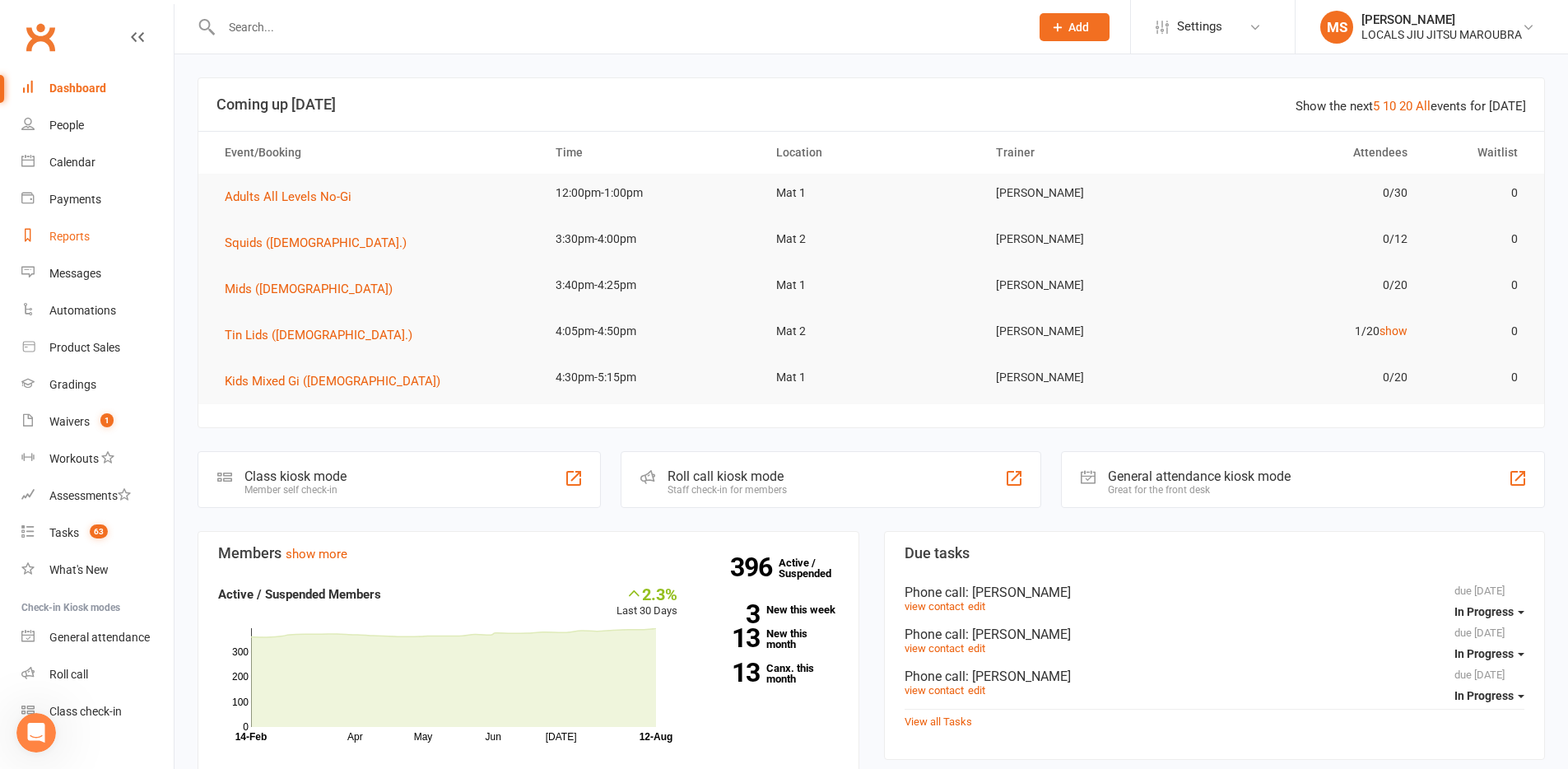
click at [72, 237] on div "Reports" at bounding box center [69, 236] width 40 height 13
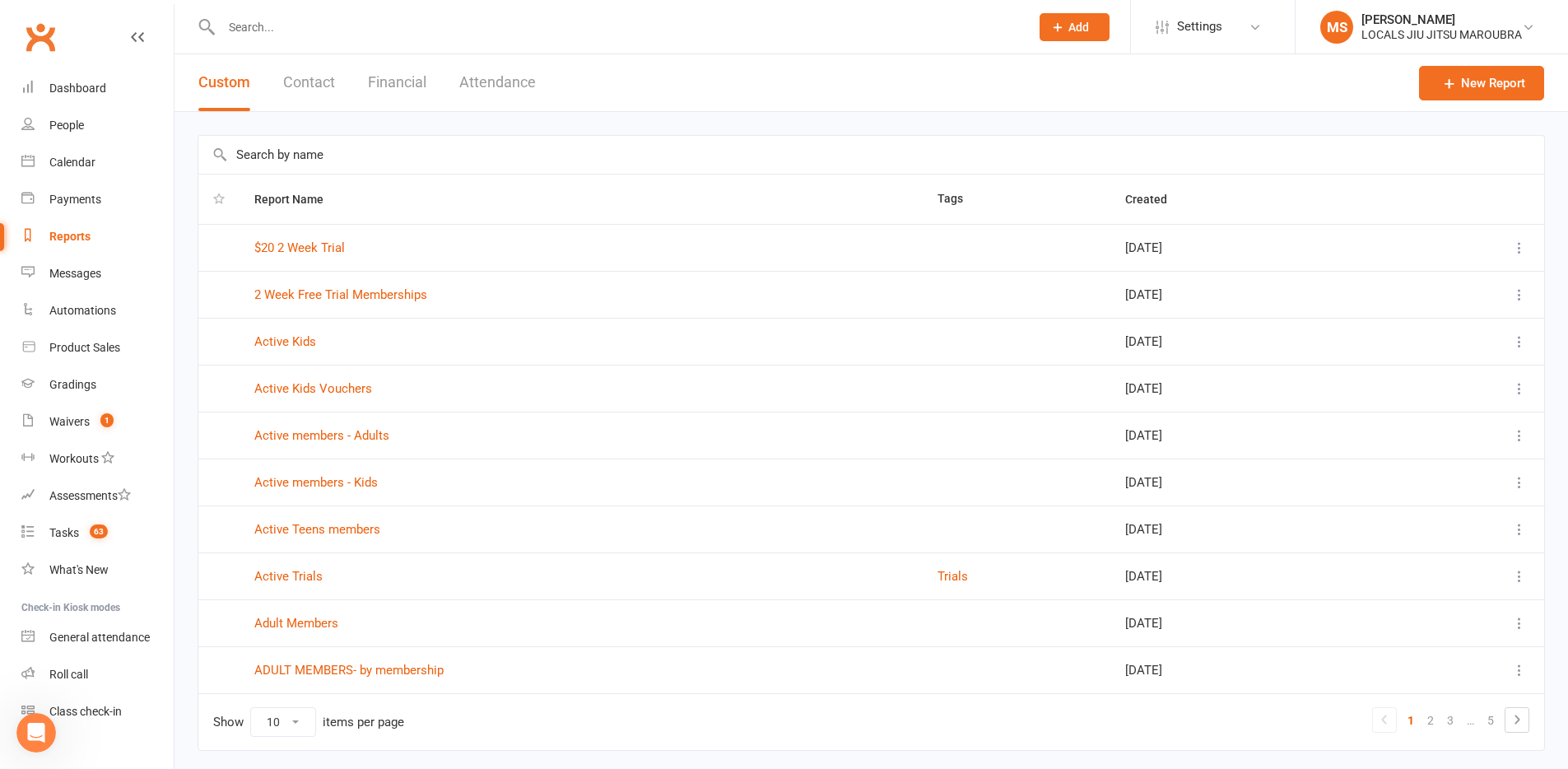
click at [337, 156] on input "text" at bounding box center [871, 155] width 1346 height 38
type input "Mel"
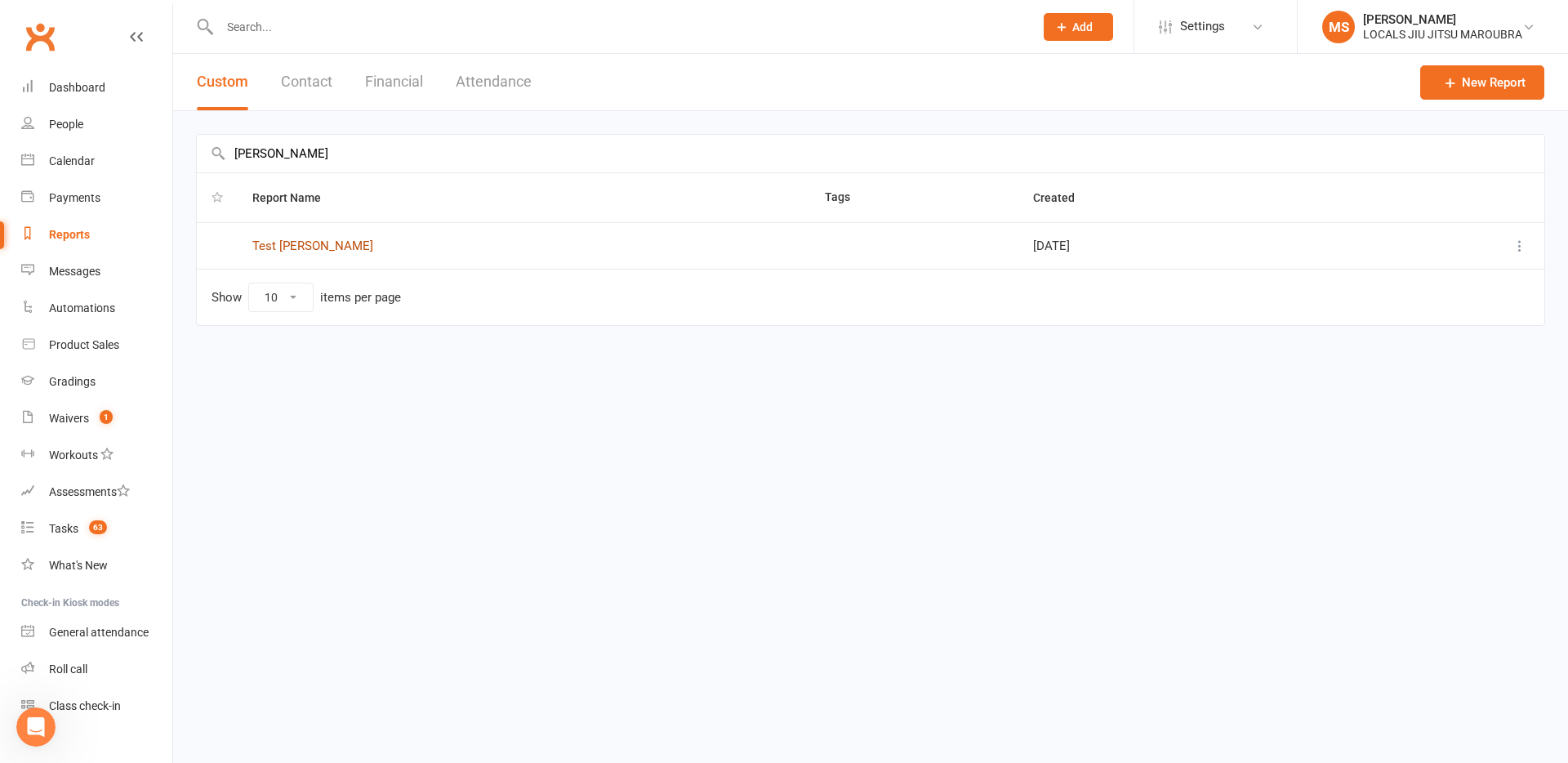
click at [259, 250] on link "Test Mel" at bounding box center [313, 246] width 121 height 15
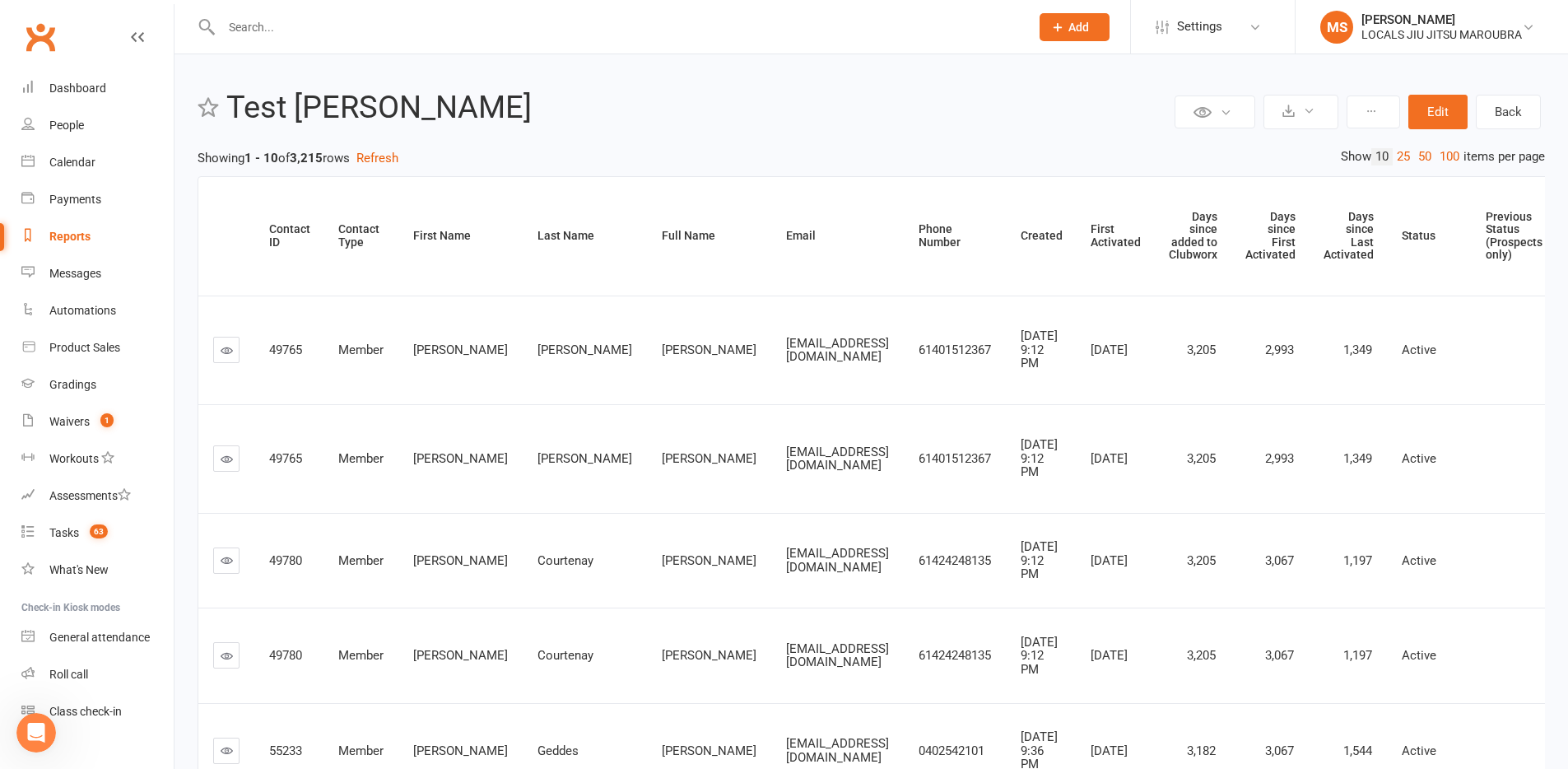
click at [46, 735] on icon "Open Intercom Messenger" at bounding box center [36, 733] width 27 height 27
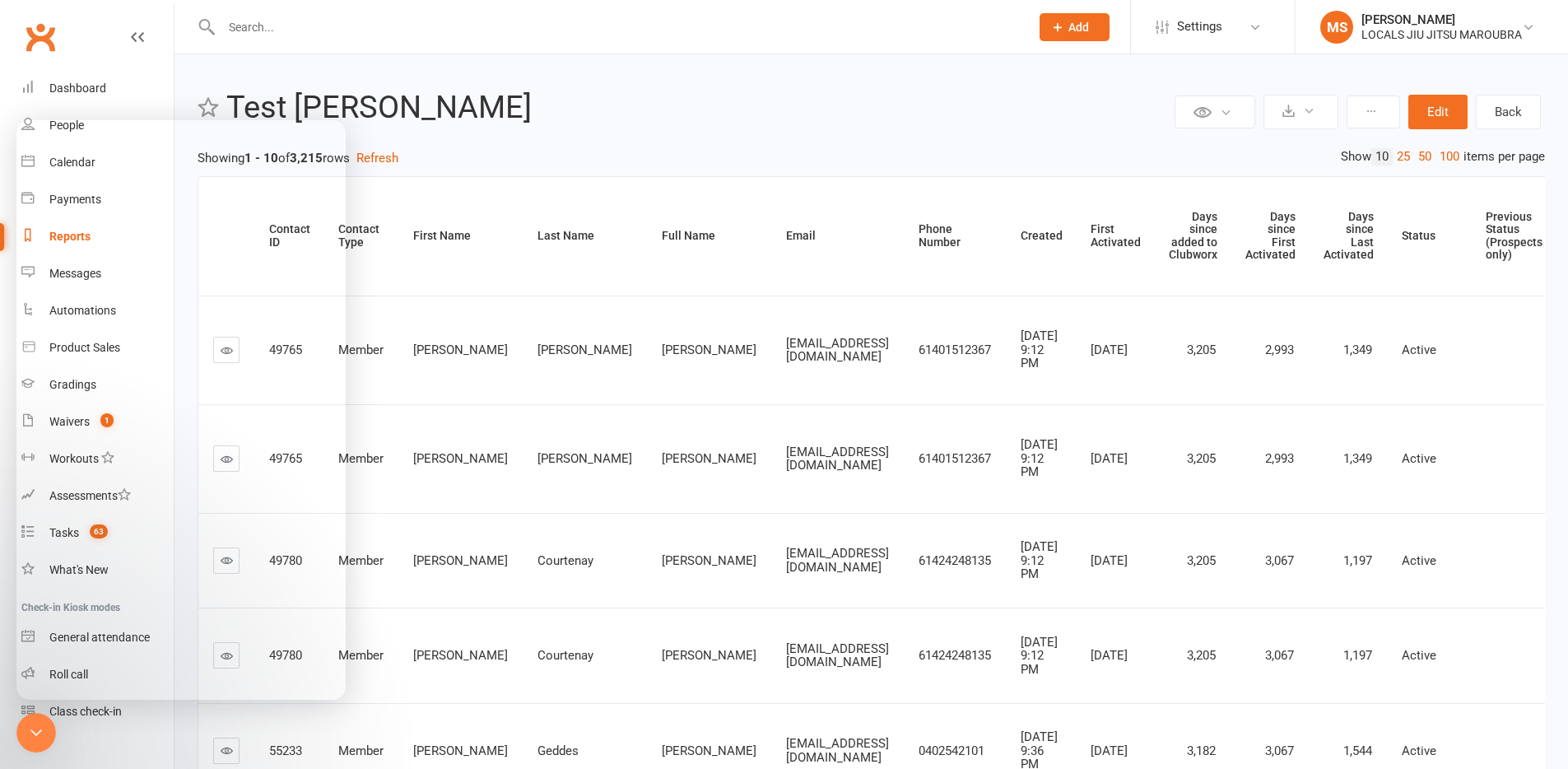
type textarea "I have created a custom report. It has 3215 rows. When I try to download, it sa…"
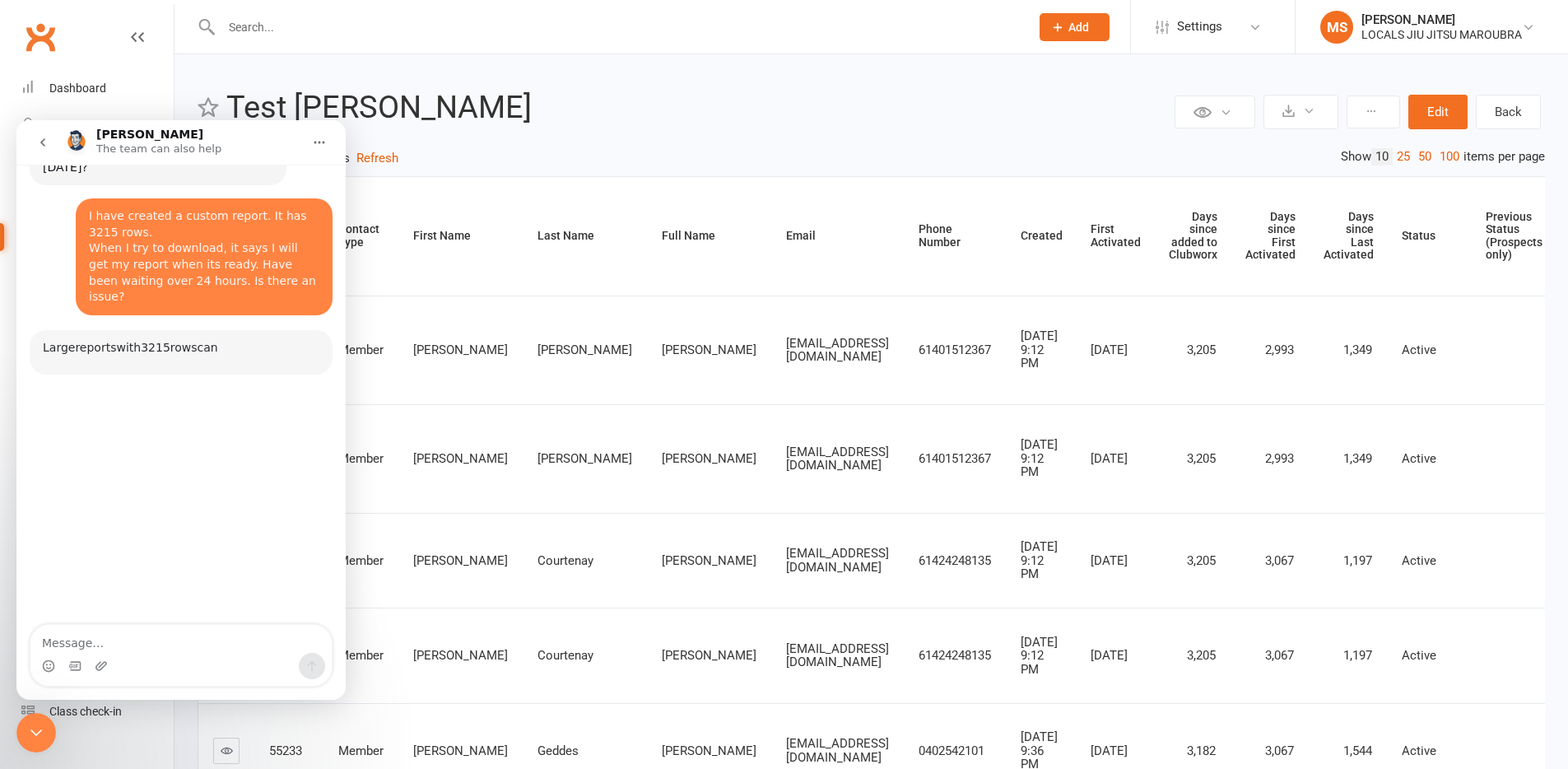
scroll to position [73, 0]
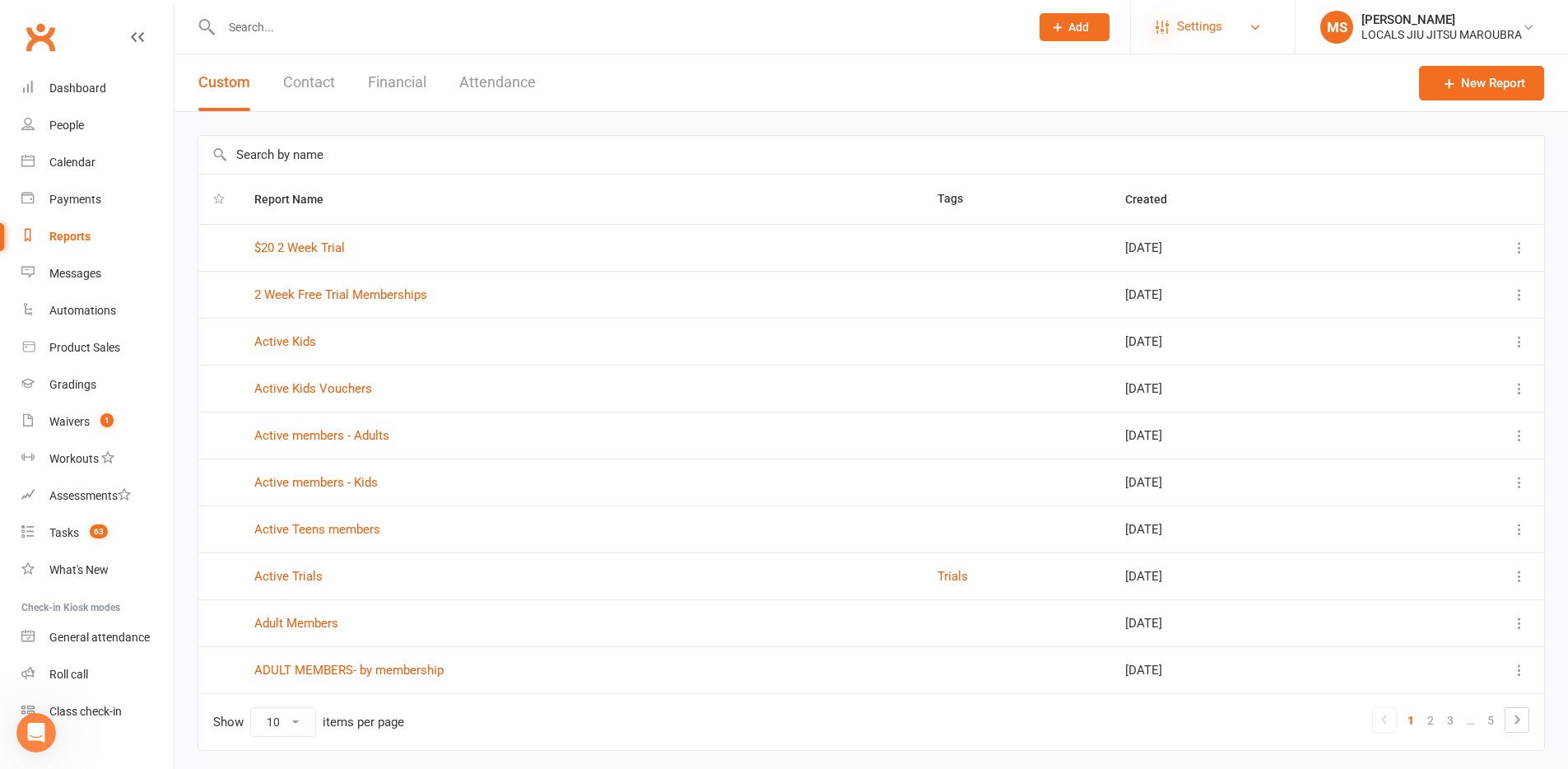
click at [1167, 20] on icon at bounding box center [1162, 26] width 13 height 13
click at [1206, 23] on span "Settings" at bounding box center [1200, 26] width 46 height 37
click at [1214, 28] on span "Settings" at bounding box center [1200, 26] width 46 height 37
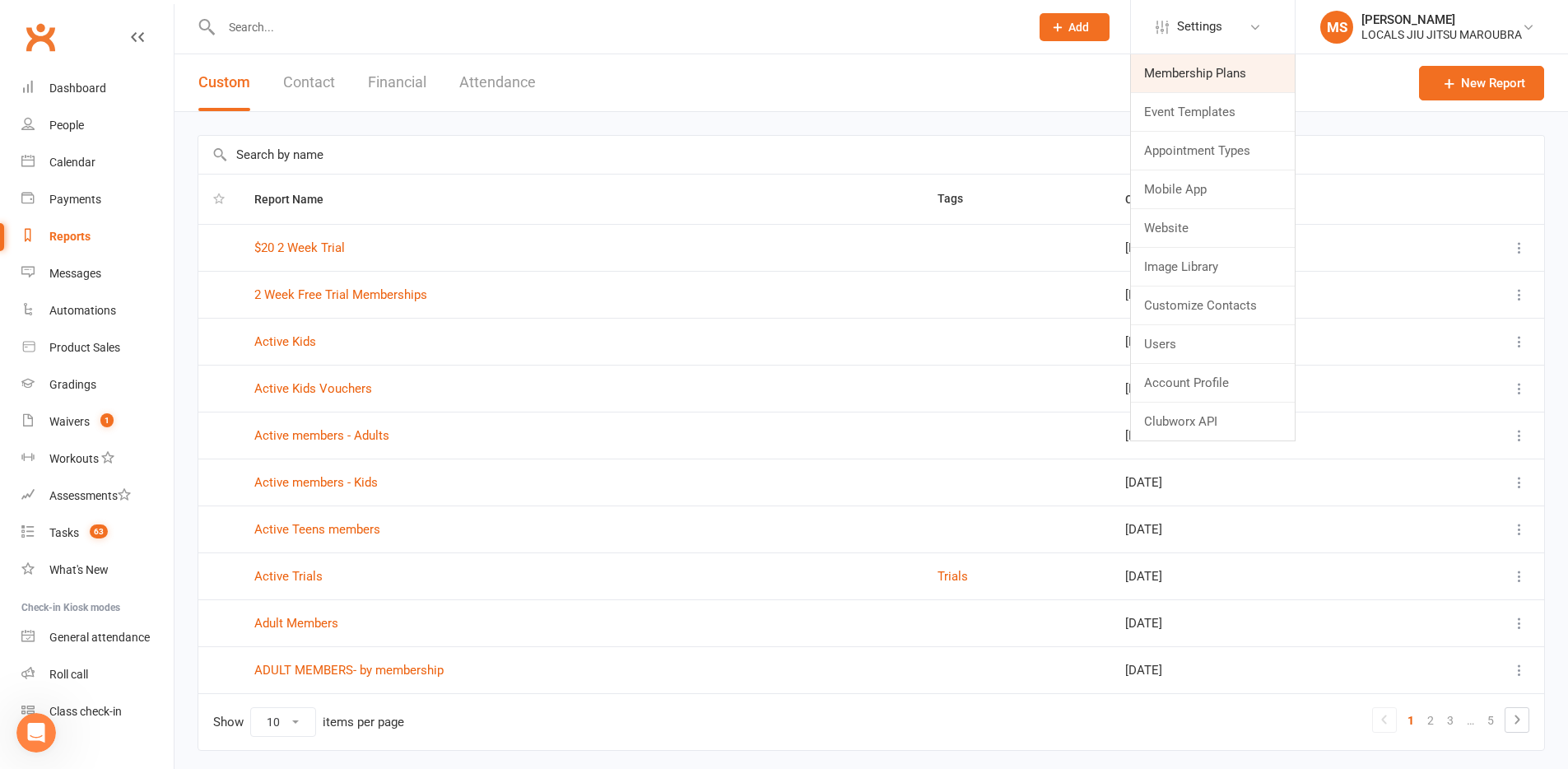
click at [1215, 74] on link "Membership Plans" at bounding box center [1213, 73] width 163 height 38
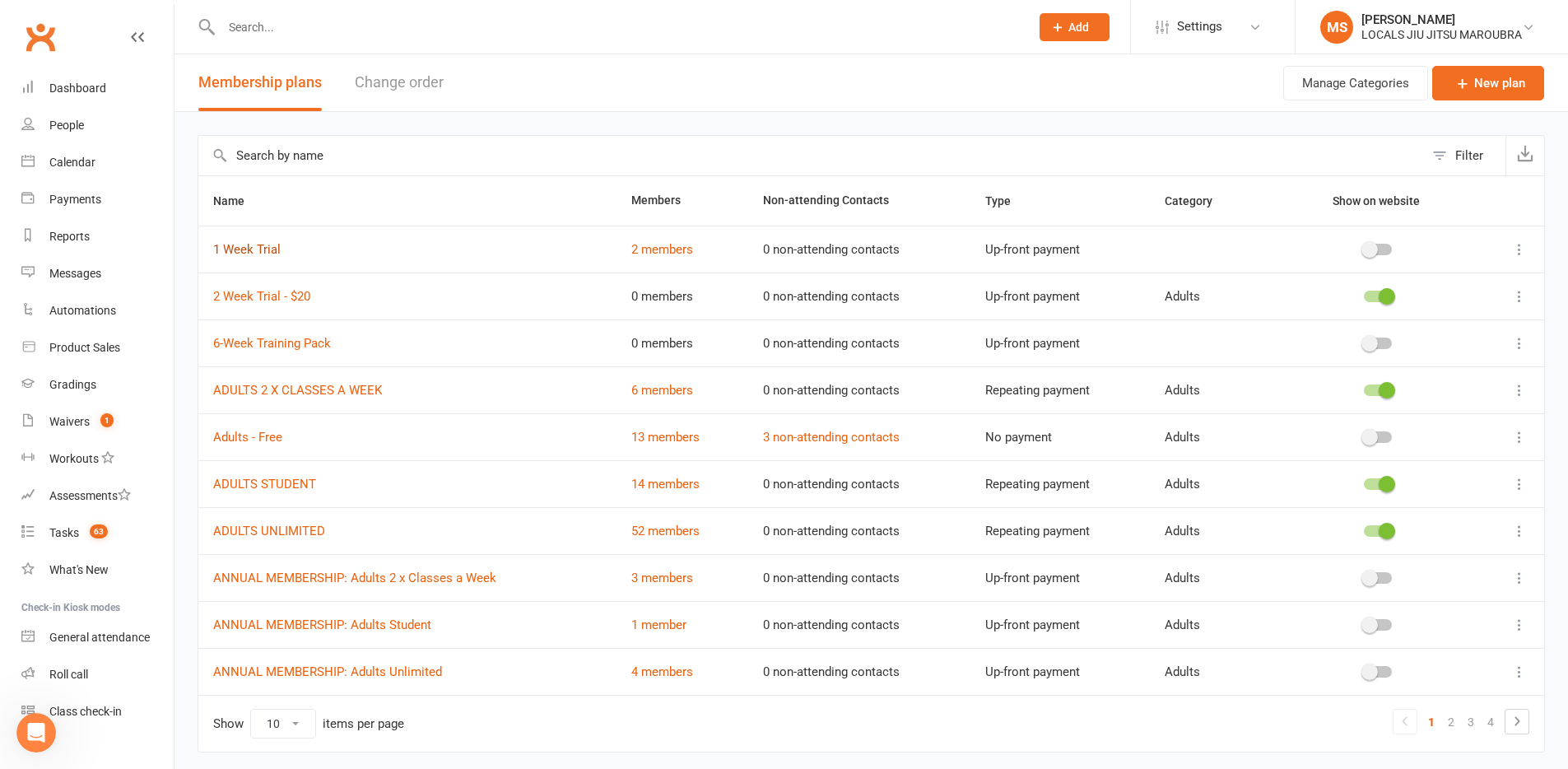
click at [259, 244] on link "1 Week Trial" at bounding box center [247, 250] width 68 height 15
click at [1218, 240] on button at bounding box center [1520, 250] width 19 height 19
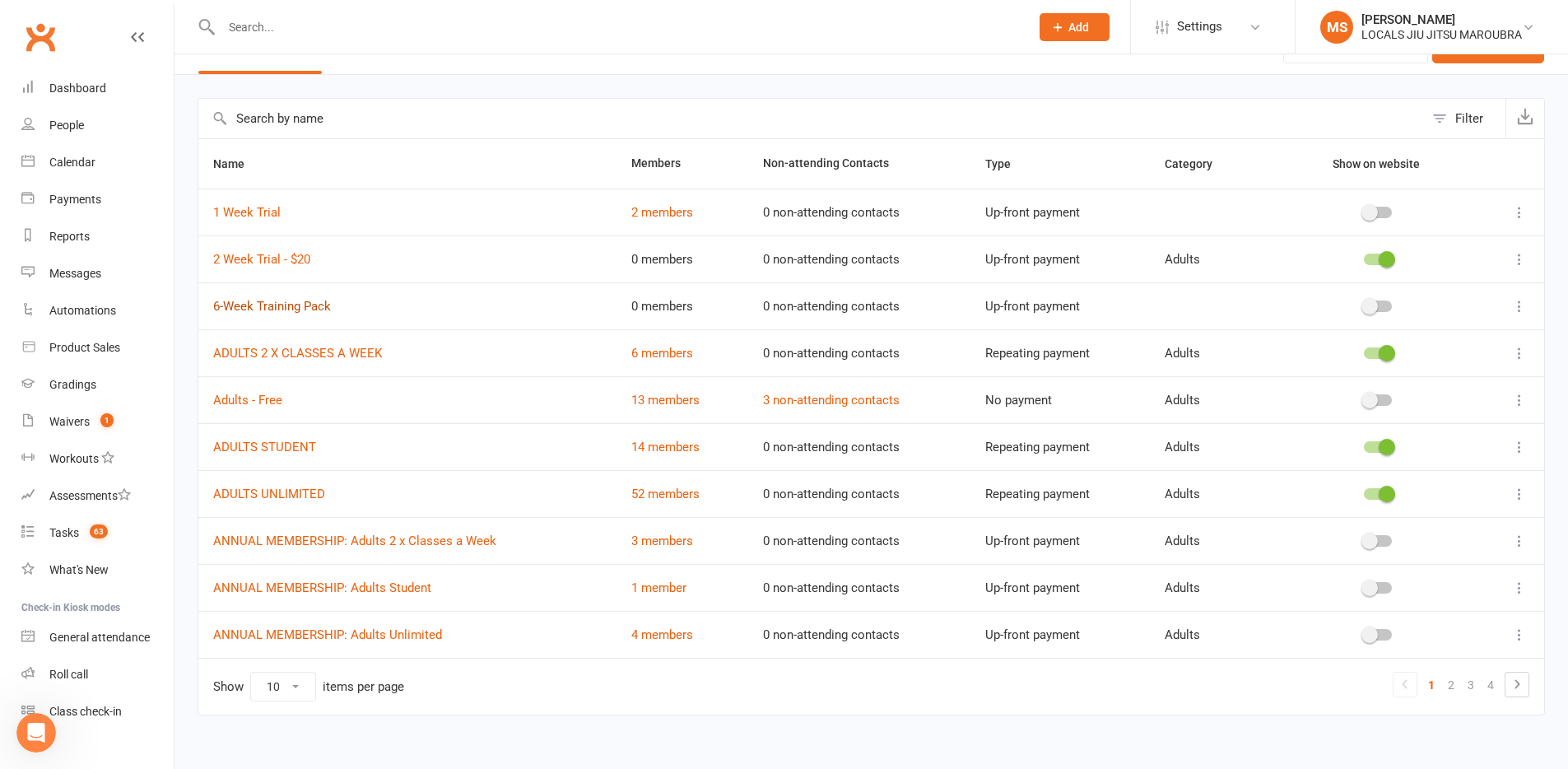
scroll to position [40, 0]
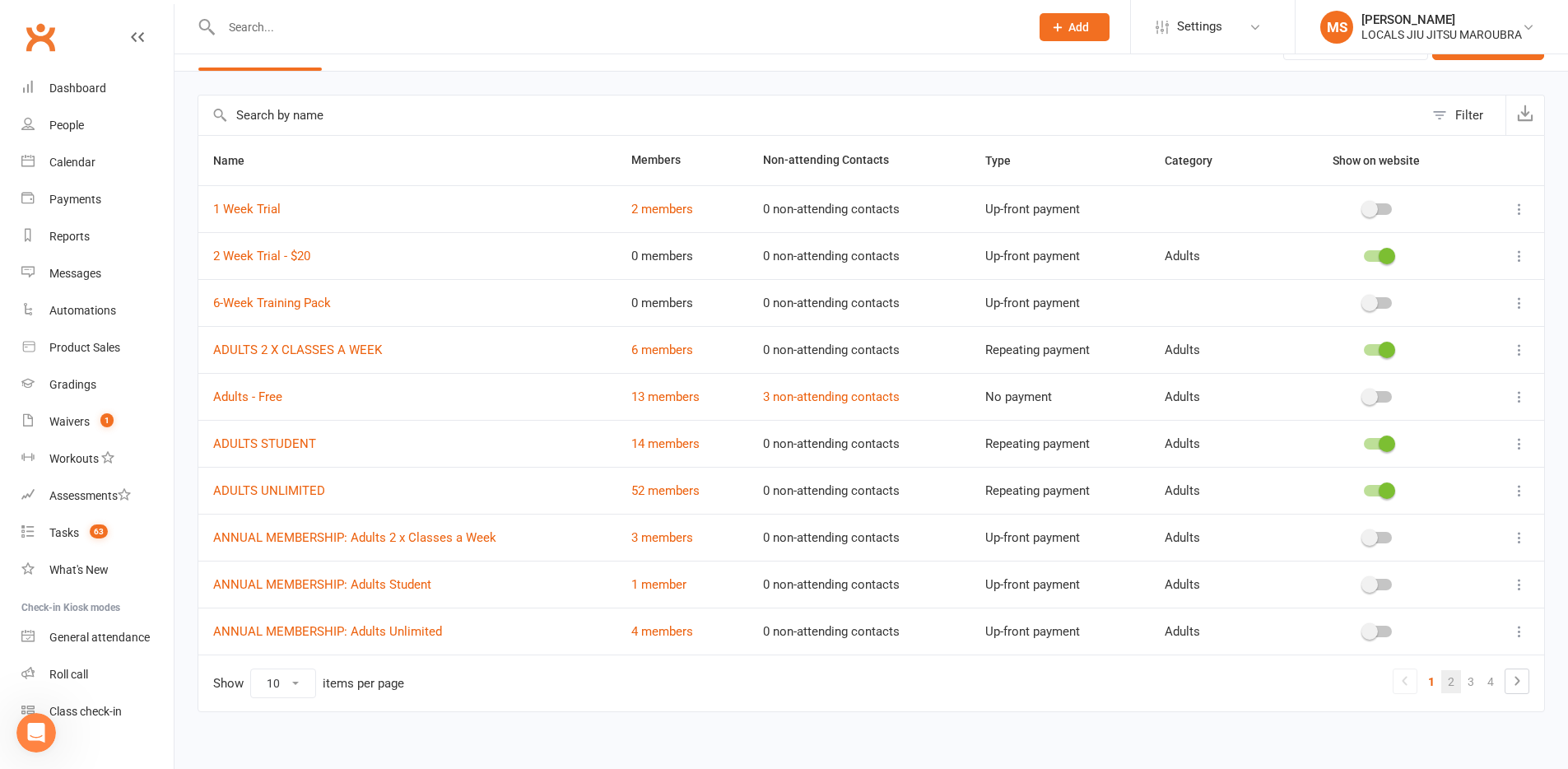
click at [1218, 613] on link "2" at bounding box center [1451, 682] width 19 height 23
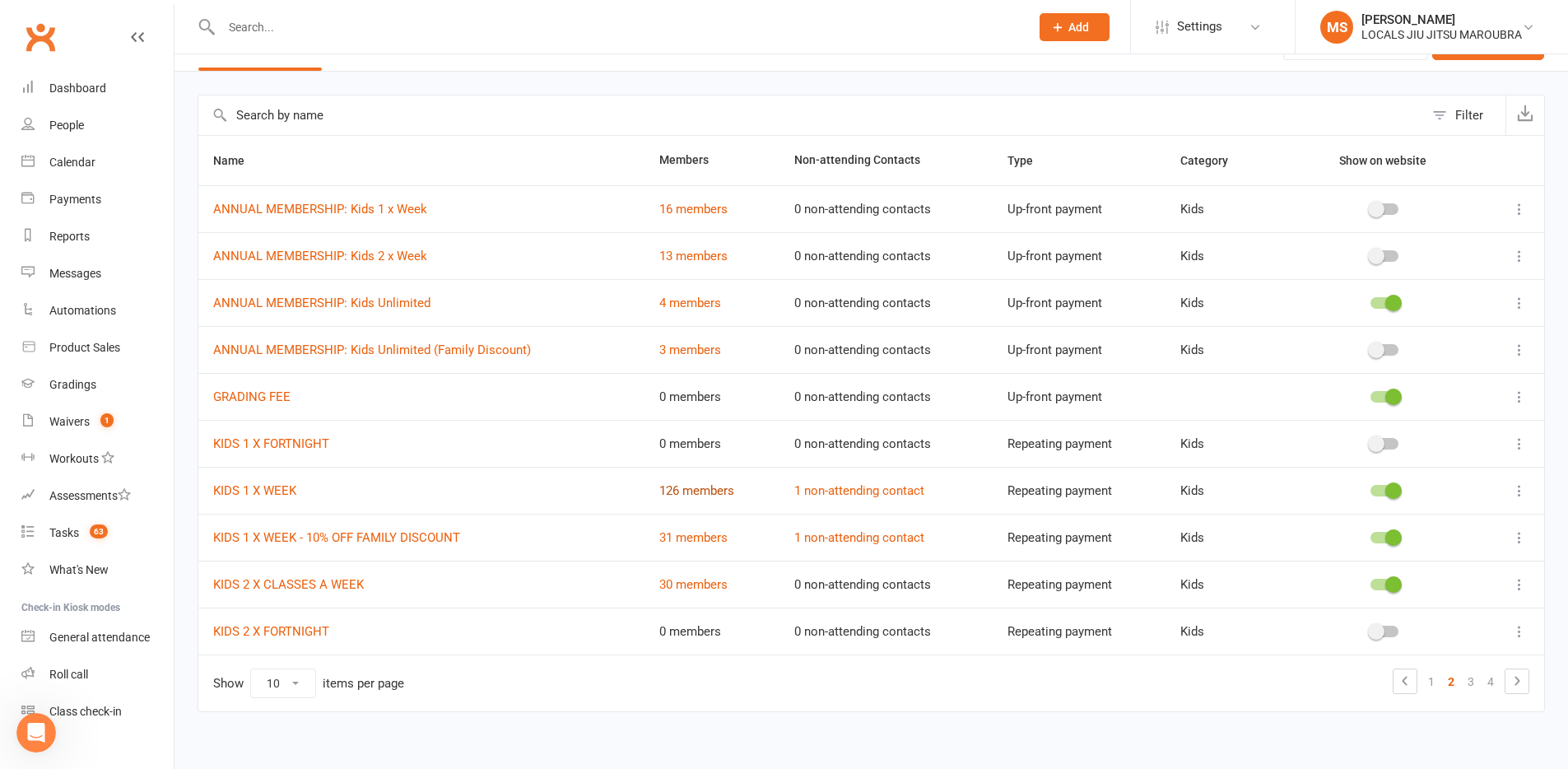
click at [700, 494] on link "126 members" at bounding box center [697, 490] width 75 height 15
